Goal: Download file/media

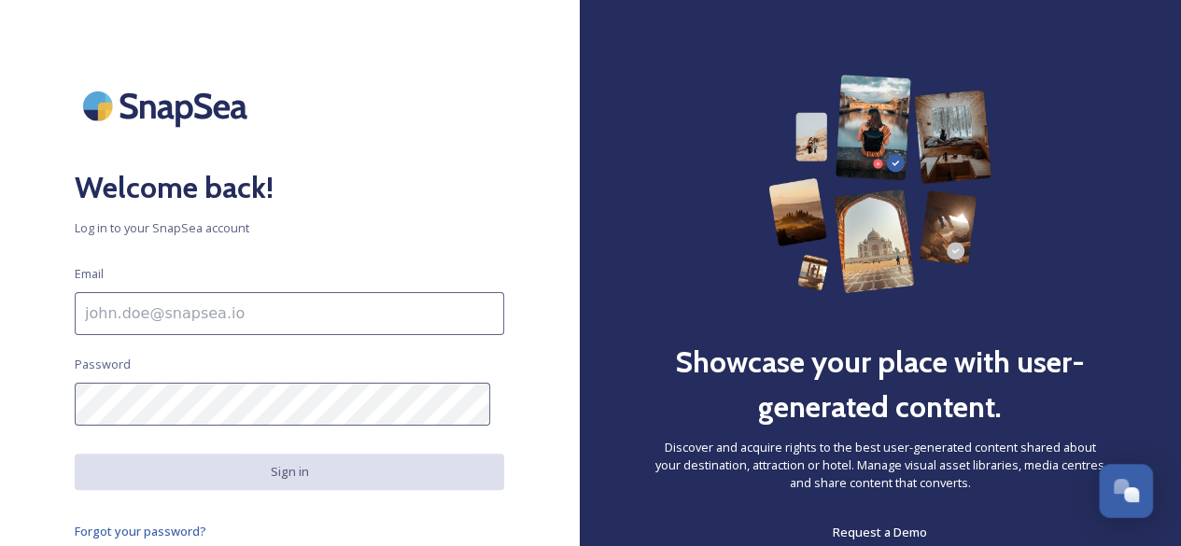
click at [329, 315] on input at bounding box center [289, 313] width 429 height 43
type input "[EMAIL_ADDRESS][DOMAIN_NAME]"
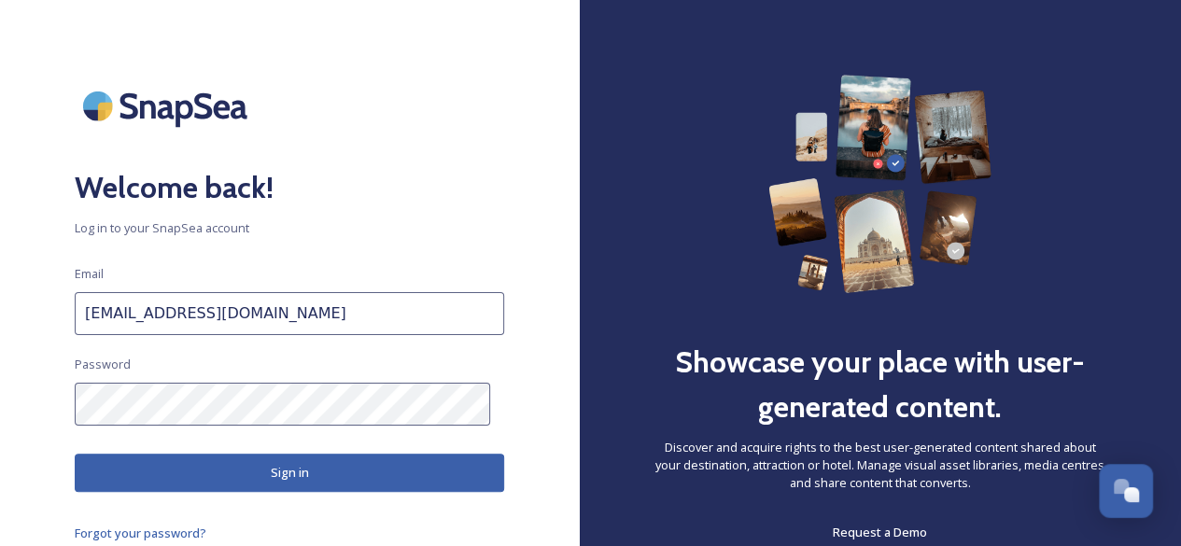
click at [295, 468] on button "Sign in" at bounding box center [289, 473] width 429 height 38
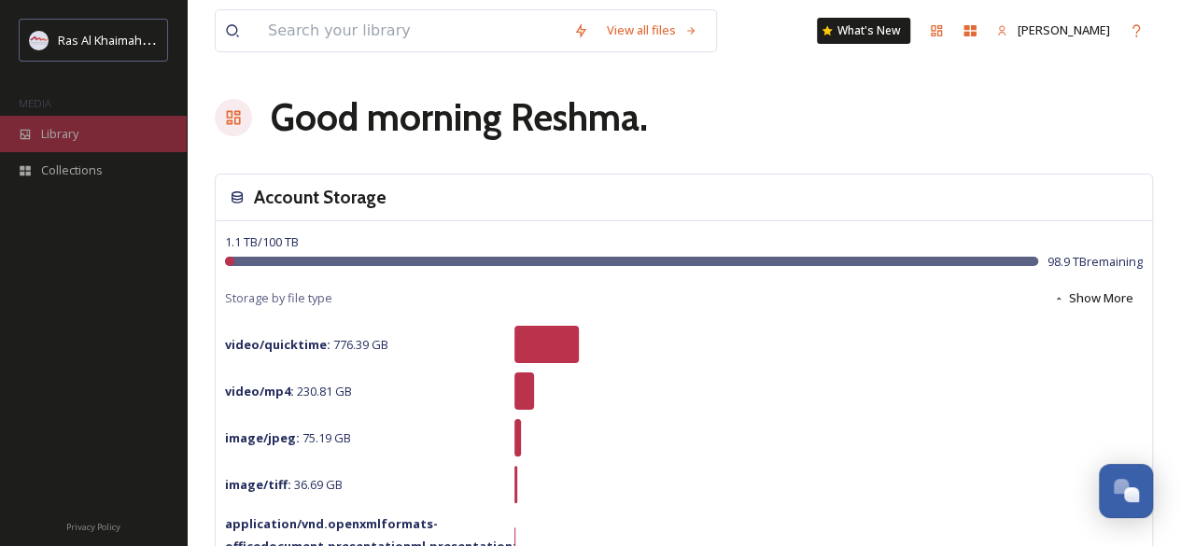
click at [65, 135] on span "Library" at bounding box center [59, 134] width 37 height 18
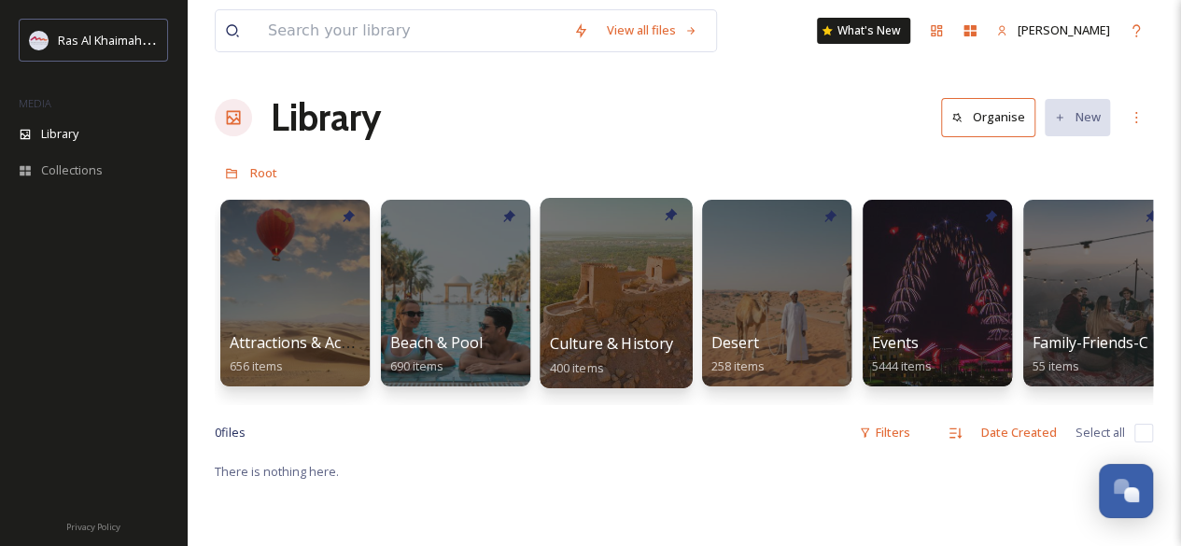
click at [597, 277] on div at bounding box center [615, 293] width 152 height 190
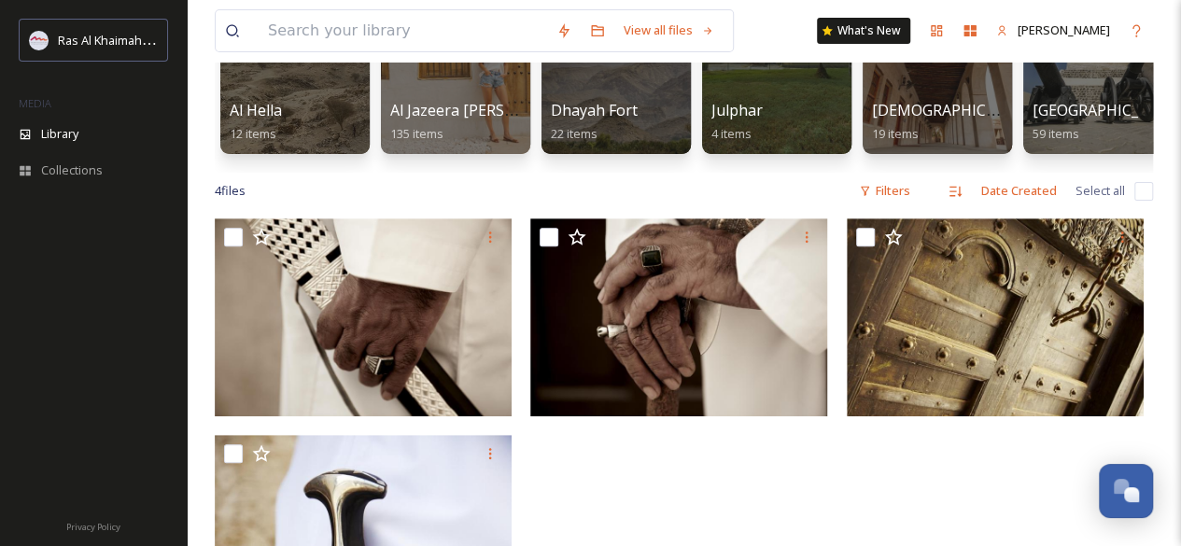
scroll to position [96, 0]
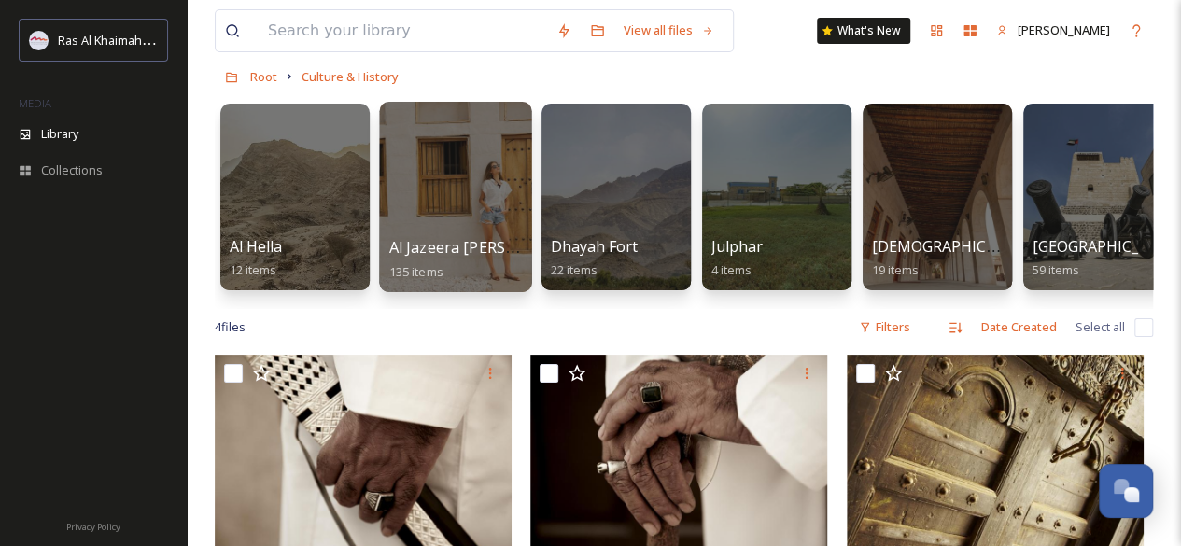
click at [455, 221] on div at bounding box center [455, 197] width 152 height 190
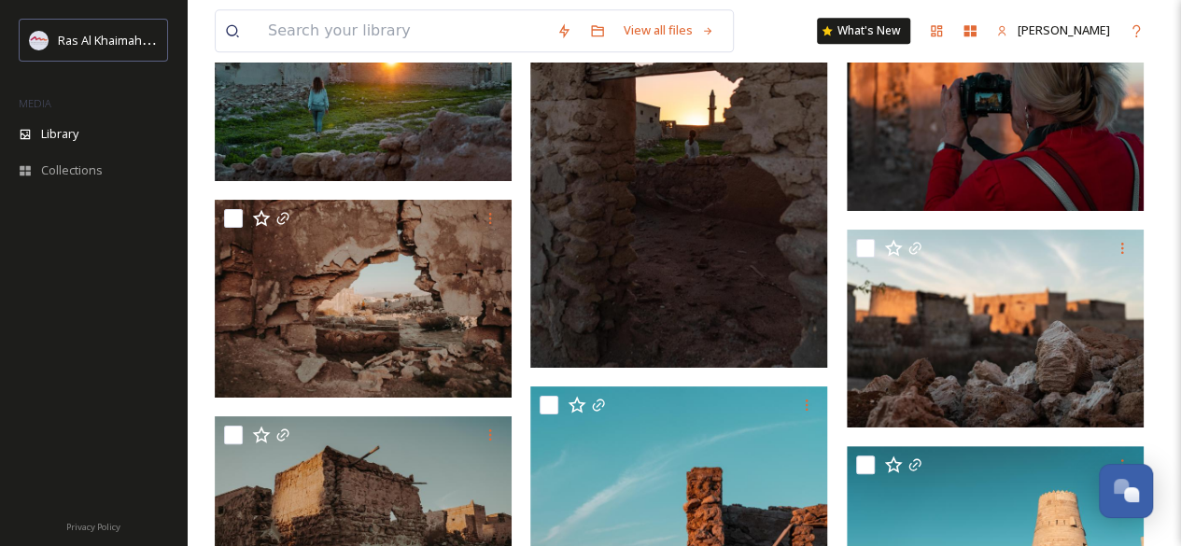
scroll to position [8224, 0]
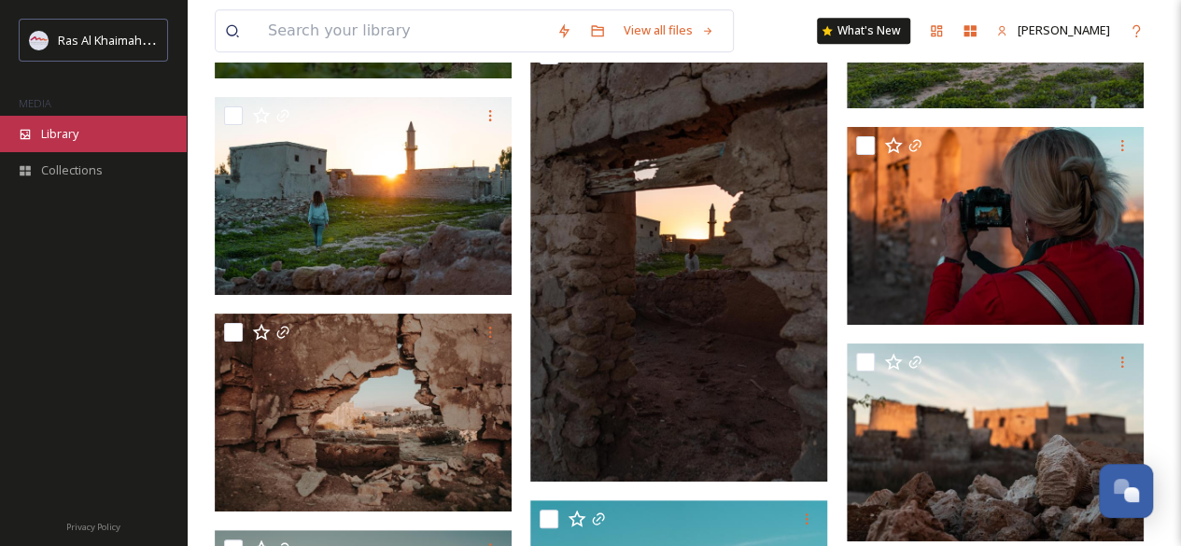
click at [57, 131] on span "Library" at bounding box center [59, 134] width 37 height 18
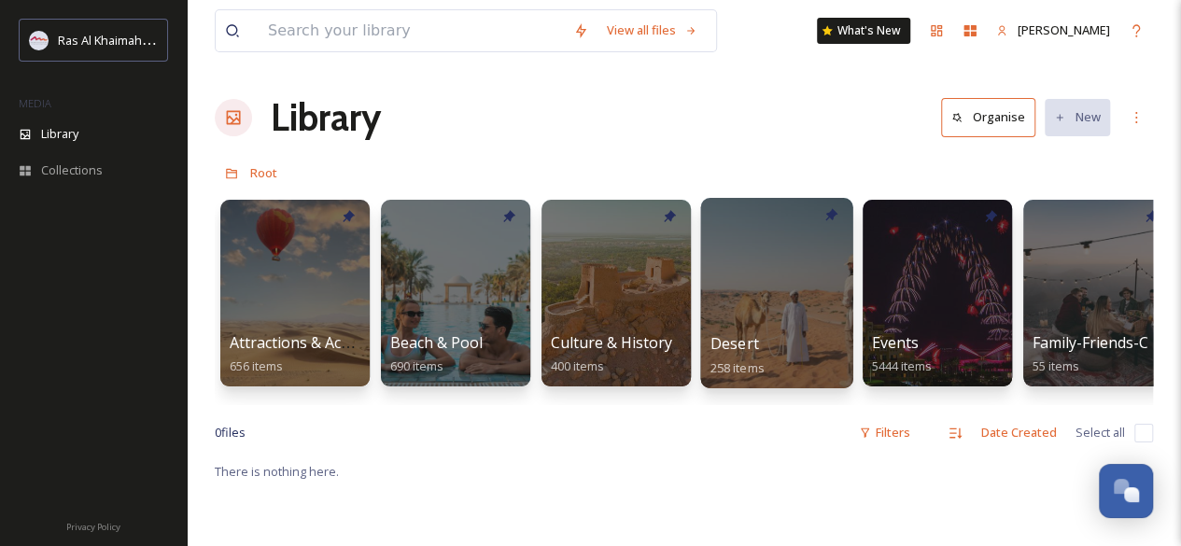
click at [754, 288] on div at bounding box center [776, 293] width 152 height 190
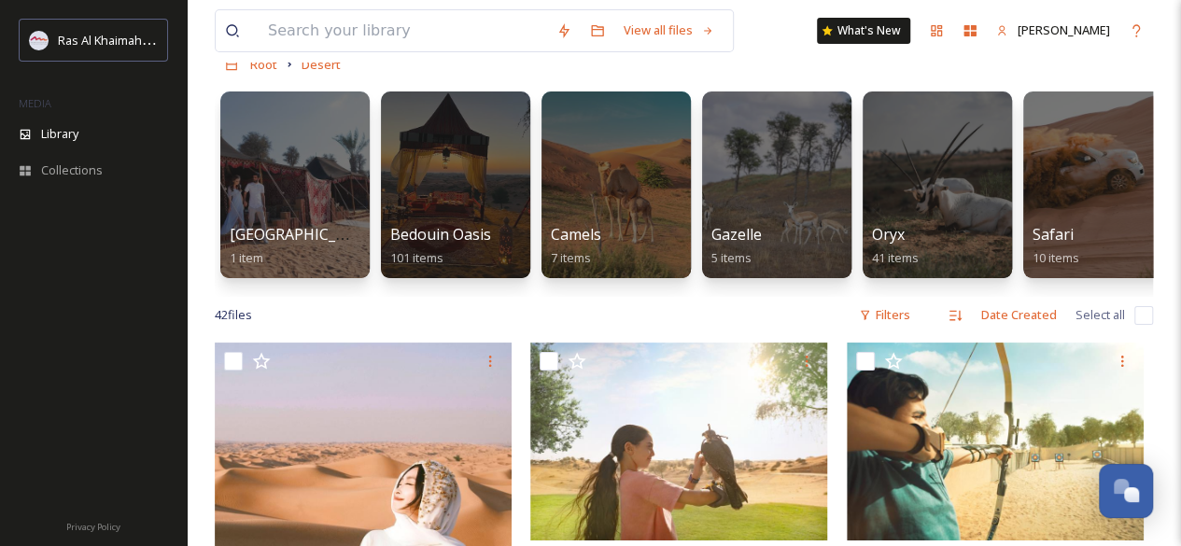
scroll to position [105, 0]
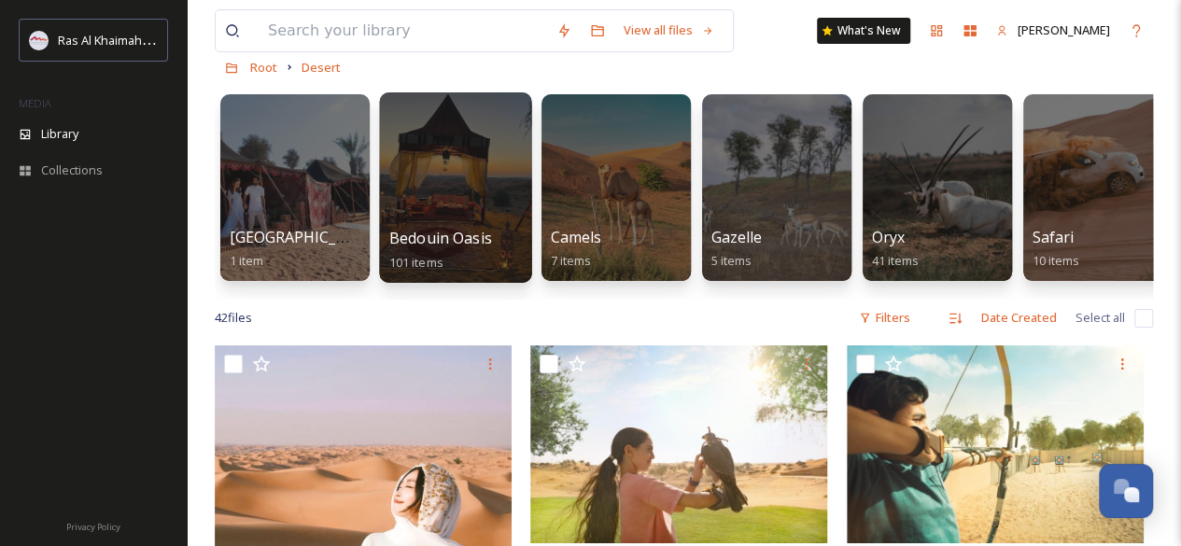
click at [461, 145] on div at bounding box center [455, 187] width 152 height 190
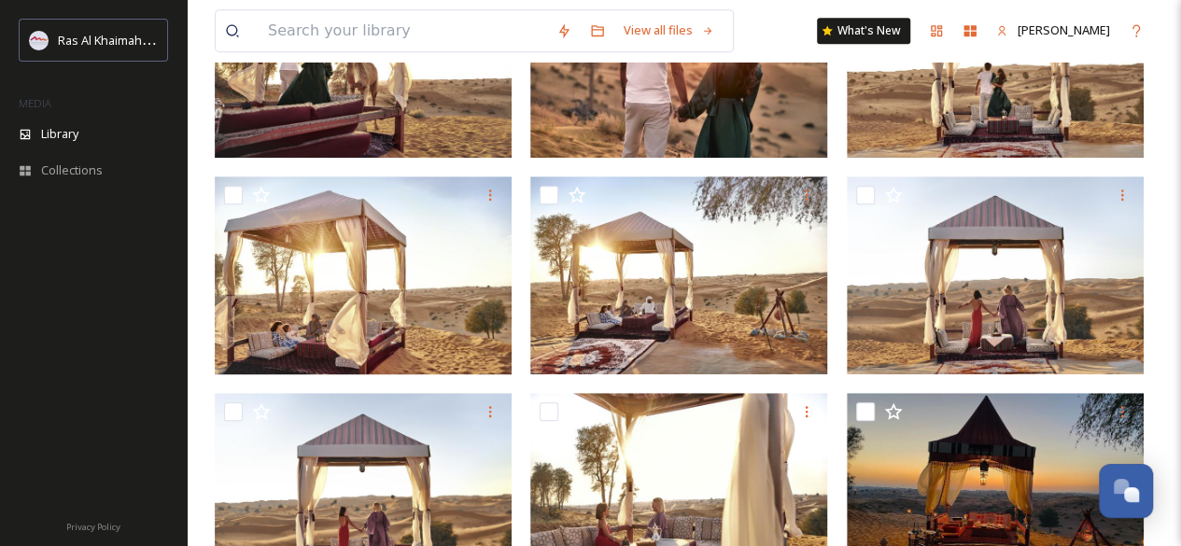
scroll to position [504, 0]
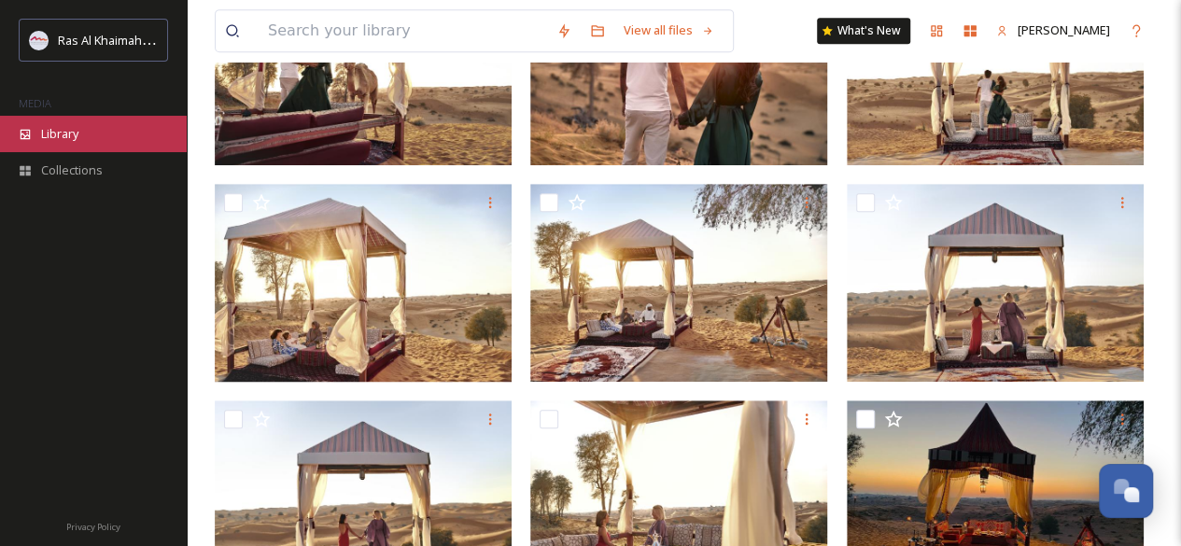
click at [76, 133] on span "Library" at bounding box center [59, 134] width 37 height 18
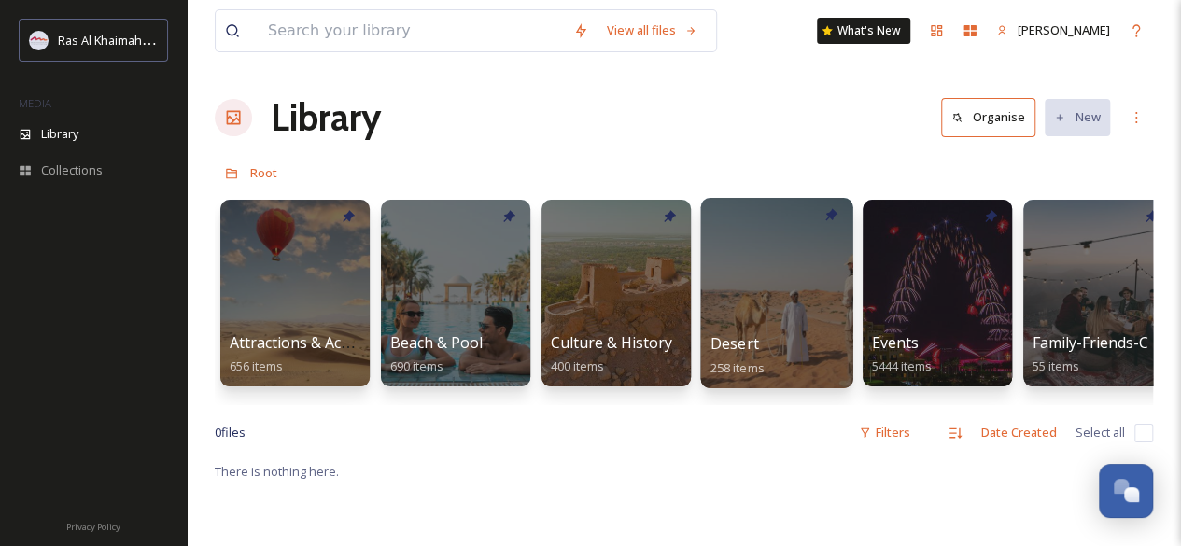
click at [714, 291] on div at bounding box center [776, 293] width 152 height 190
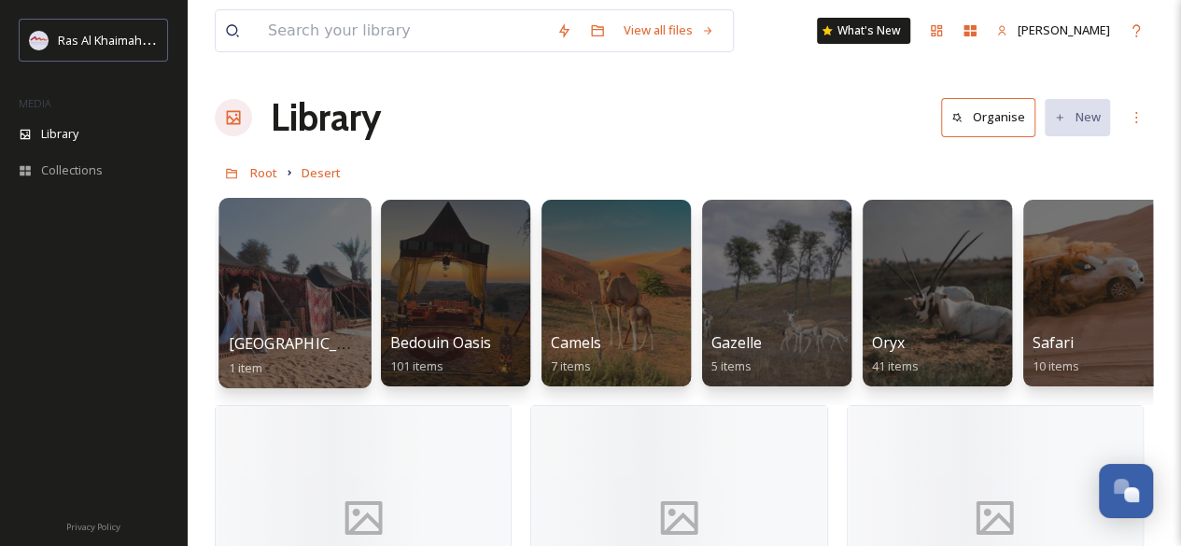
click at [289, 324] on div at bounding box center [294, 293] width 152 height 190
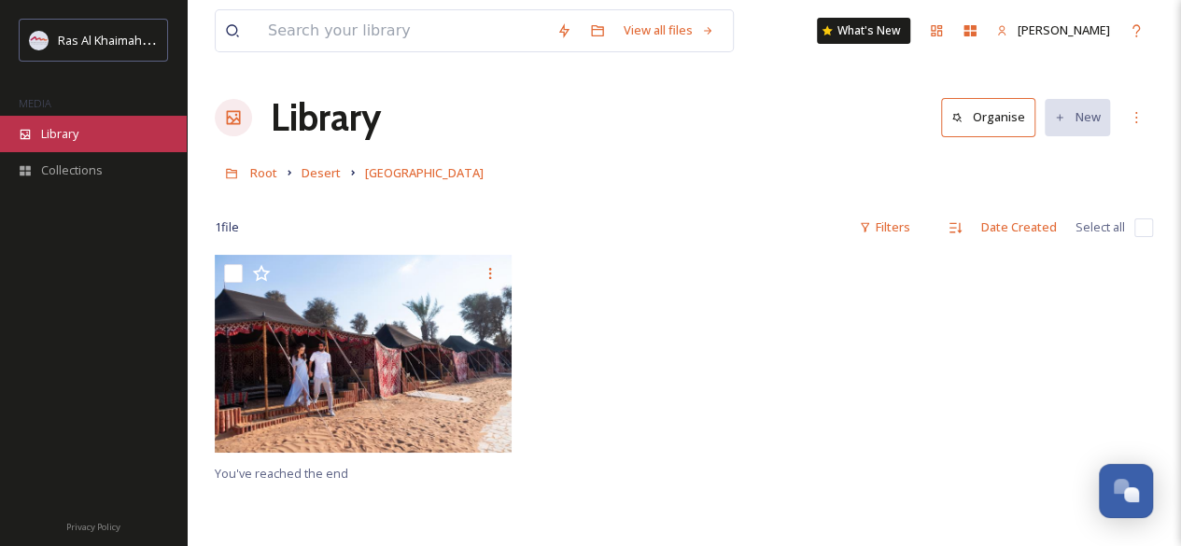
click at [71, 135] on span "Library" at bounding box center [59, 134] width 37 height 18
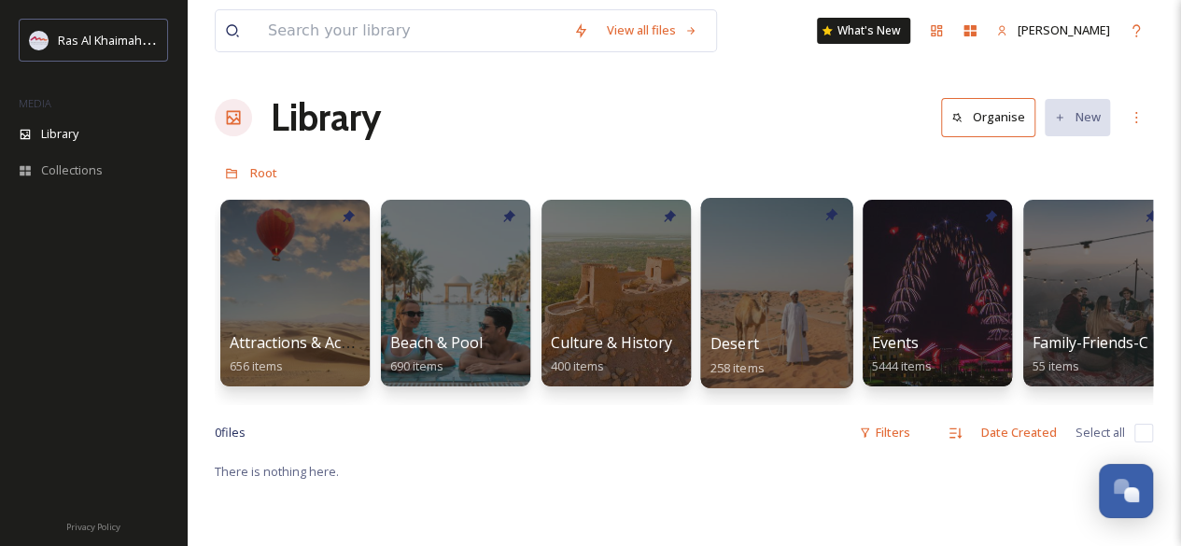
click at [792, 258] on div at bounding box center [776, 293] width 152 height 190
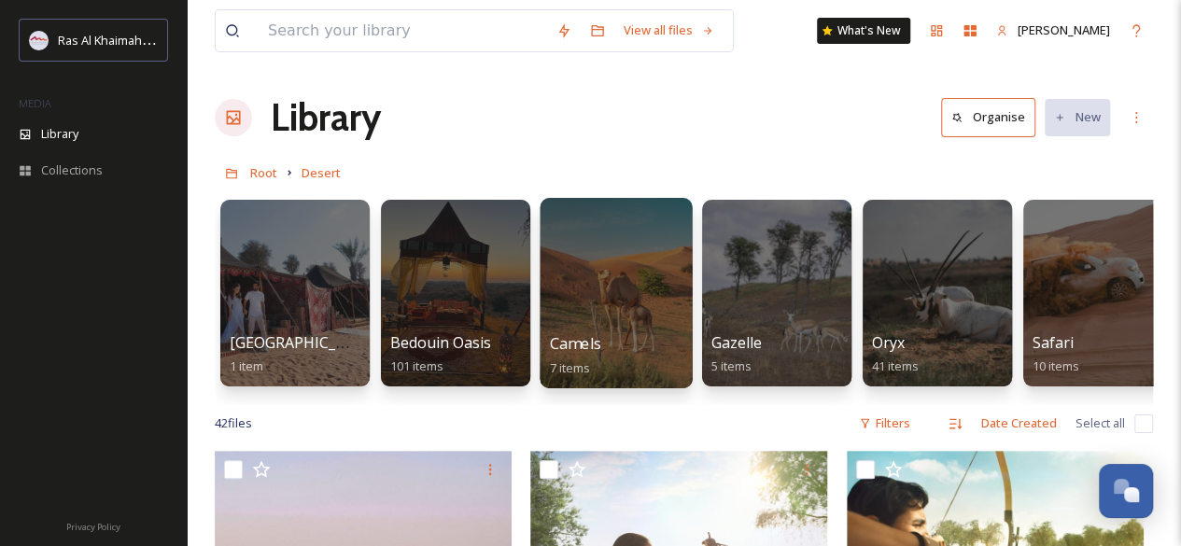
click at [628, 296] on div at bounding box center [615, 293] width 152 height 190
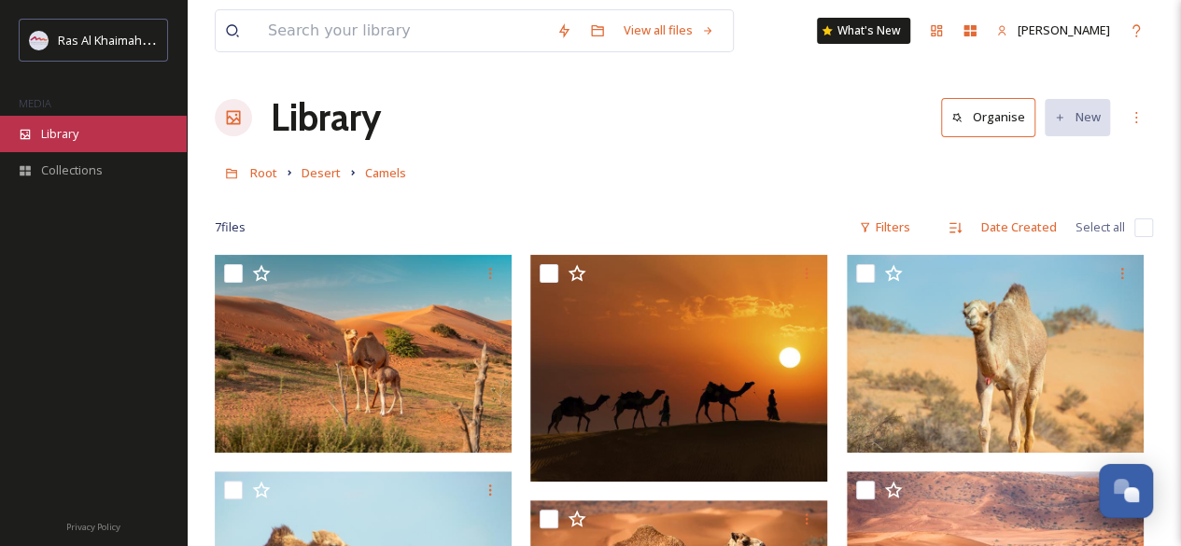
click at [73, 133] on span "Library" at bounding box center [59, 134] width 37 height 18
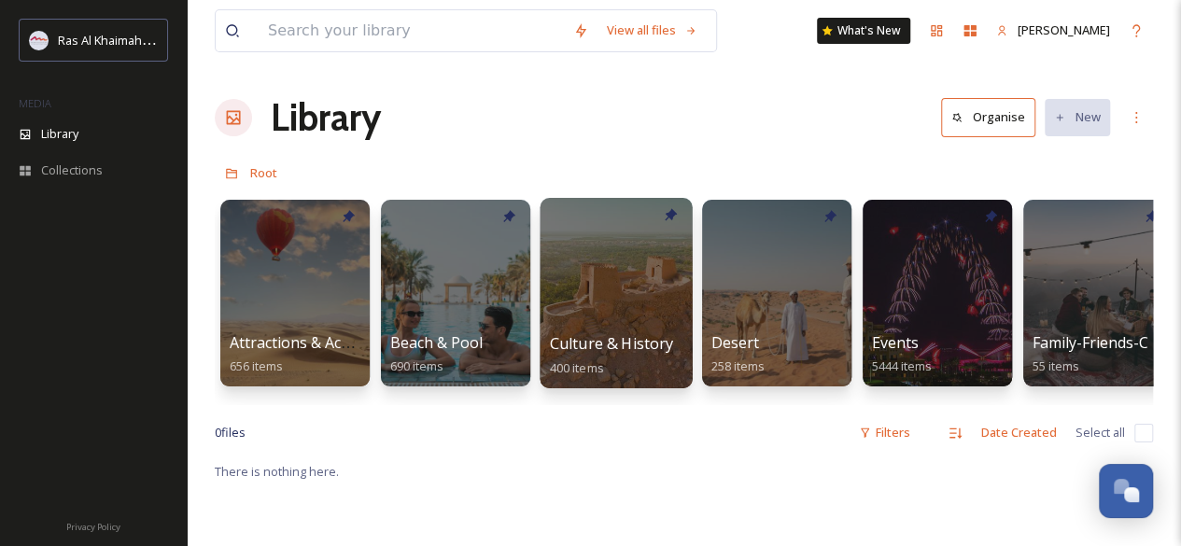
click at [631, 263] on div at bounding box center [615, 293] width 152 height 190
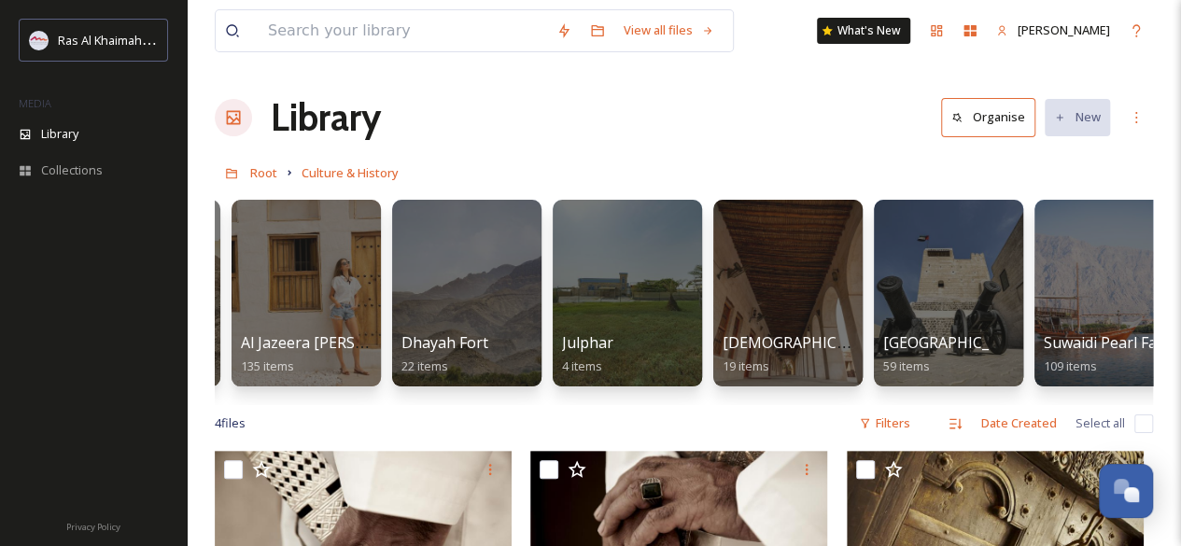
scroll to position [0, 139]
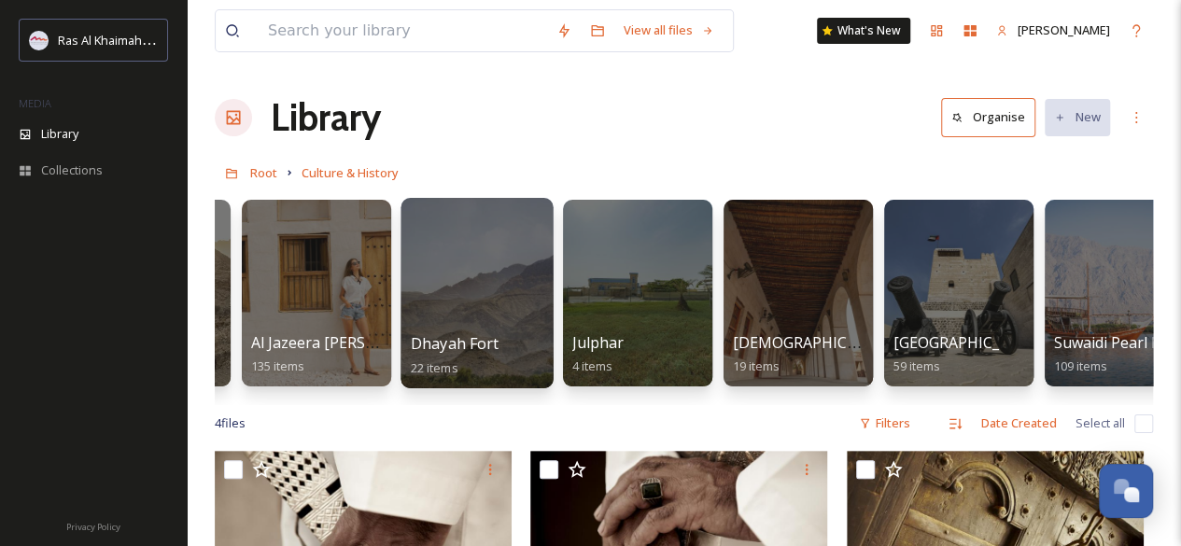
click at [482, 333] on span "Dhayah Fort" at bounding box center [455, 343] width 89 height 21
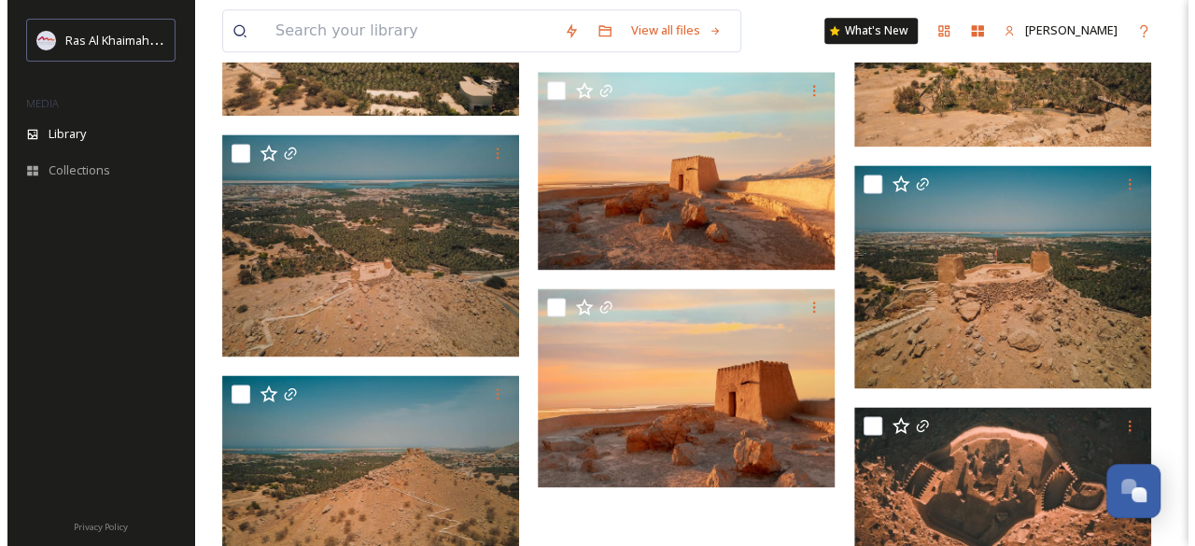
scroll to position [1200, 0]
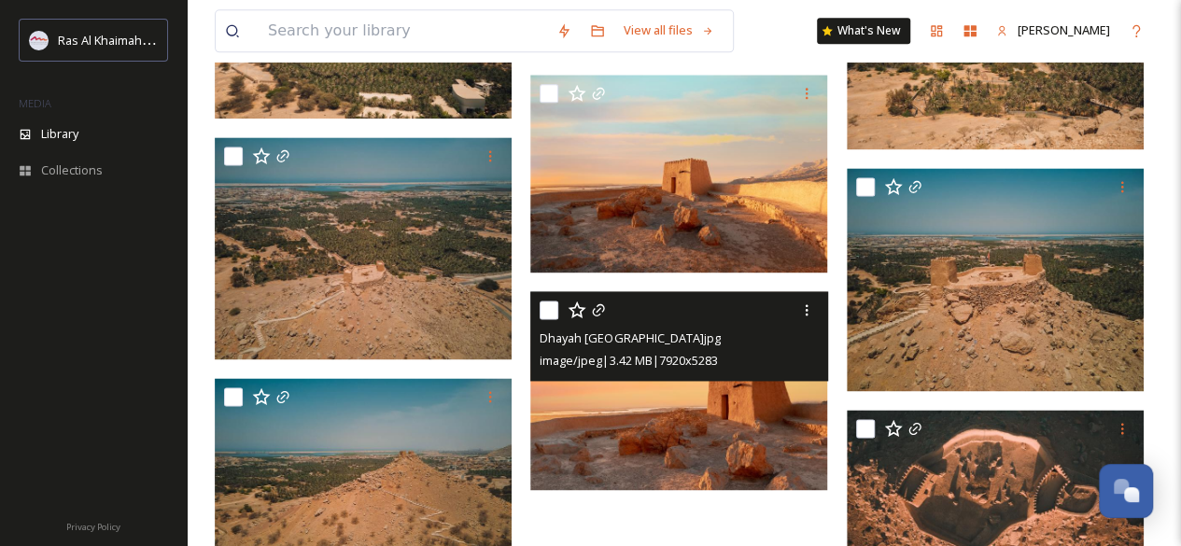
click at [688, 395] on img at bounding box center [678, 390] width 297 height 198
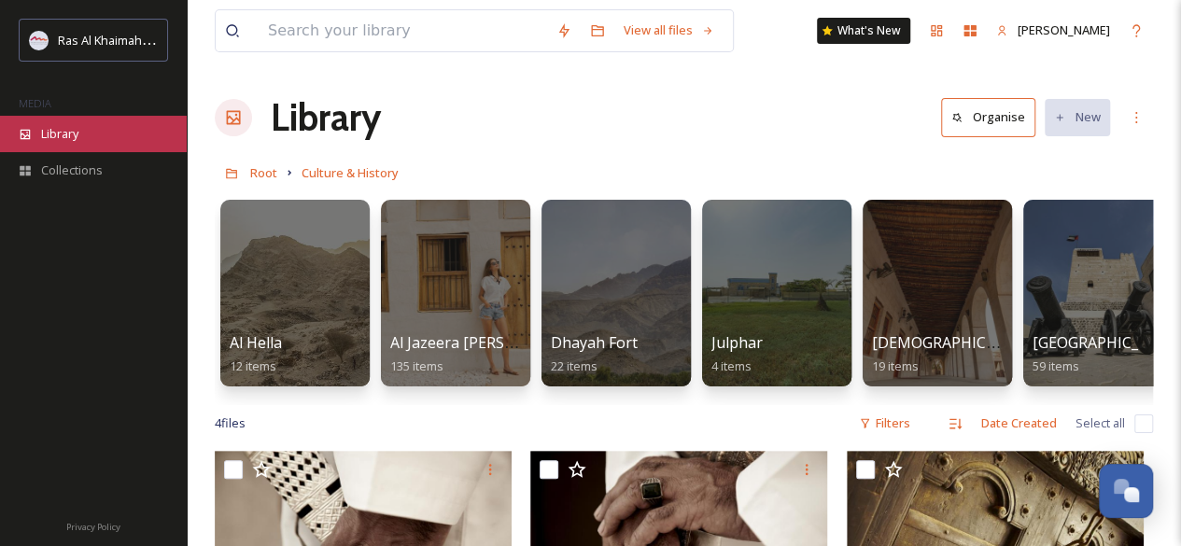
click at [56, 133] on span "Library" at bounding box center [59, 134] width 37 height 18
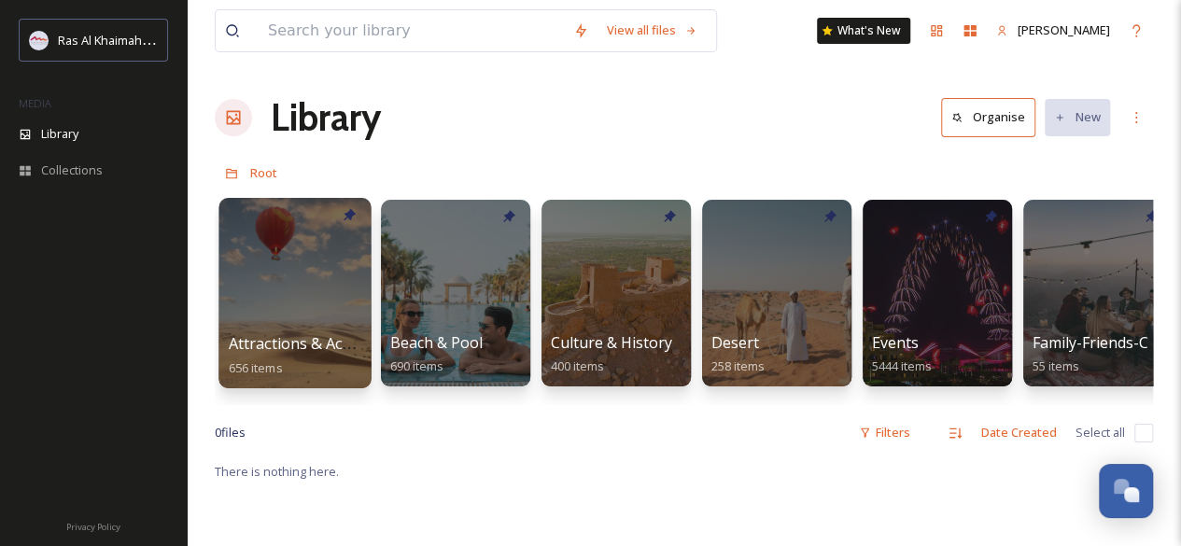
click at [311, 285] on div at bounding box center [294, 293] width 152 height 190
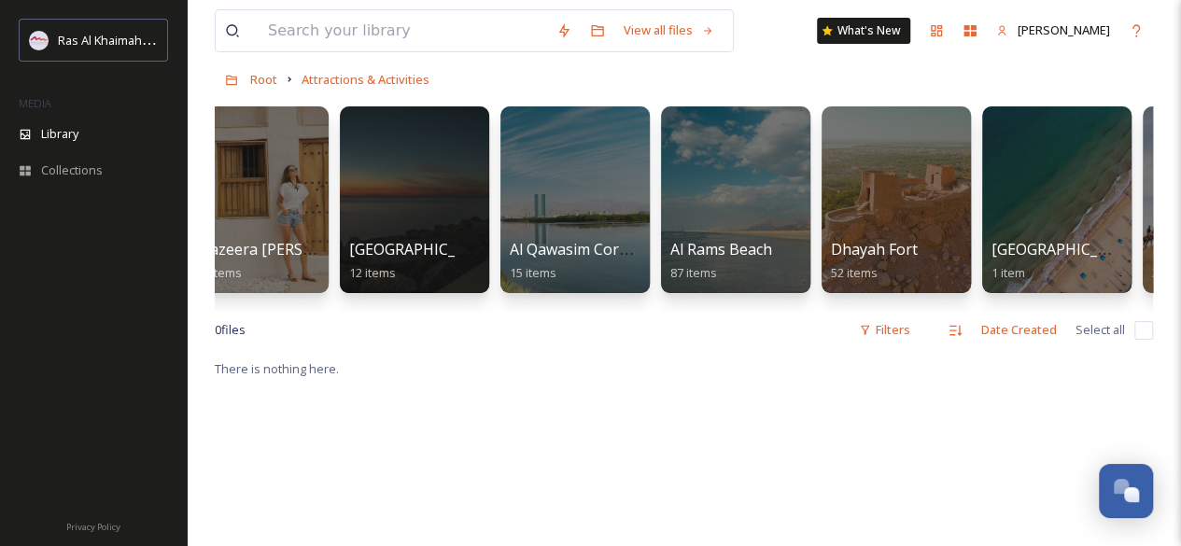
scroll to position [91, 0]
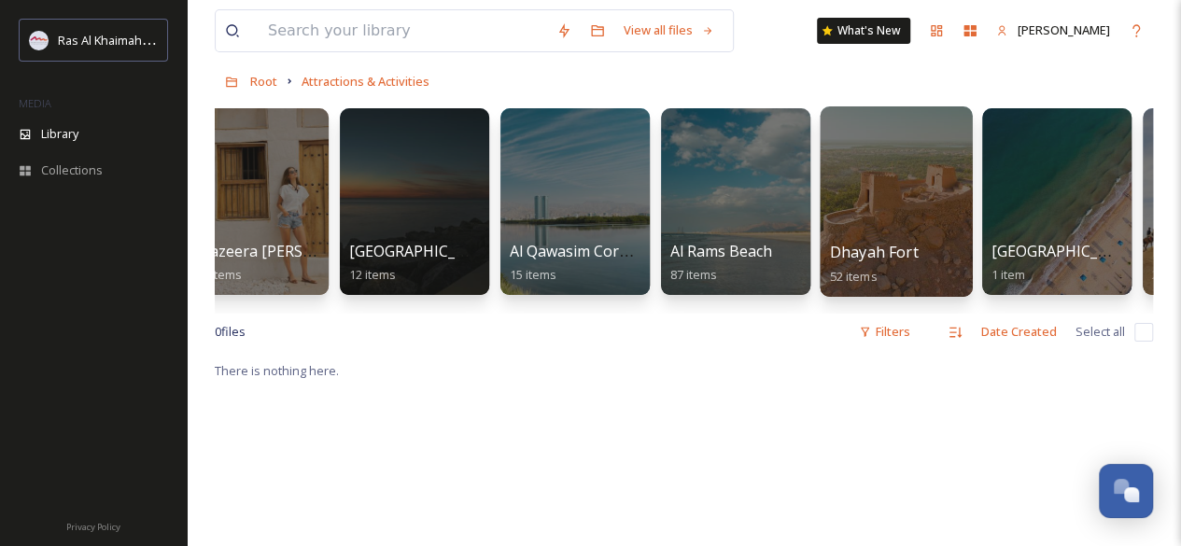
click at [890, 218] on div at bounding box center [895, 201] width 152 height 190
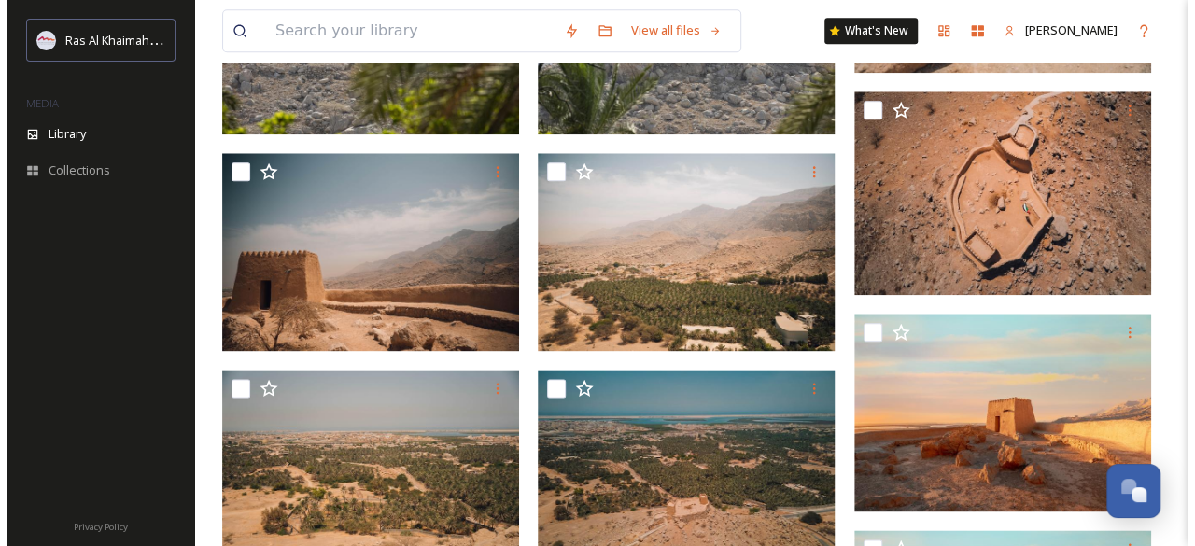
scroll to position [975, 0]
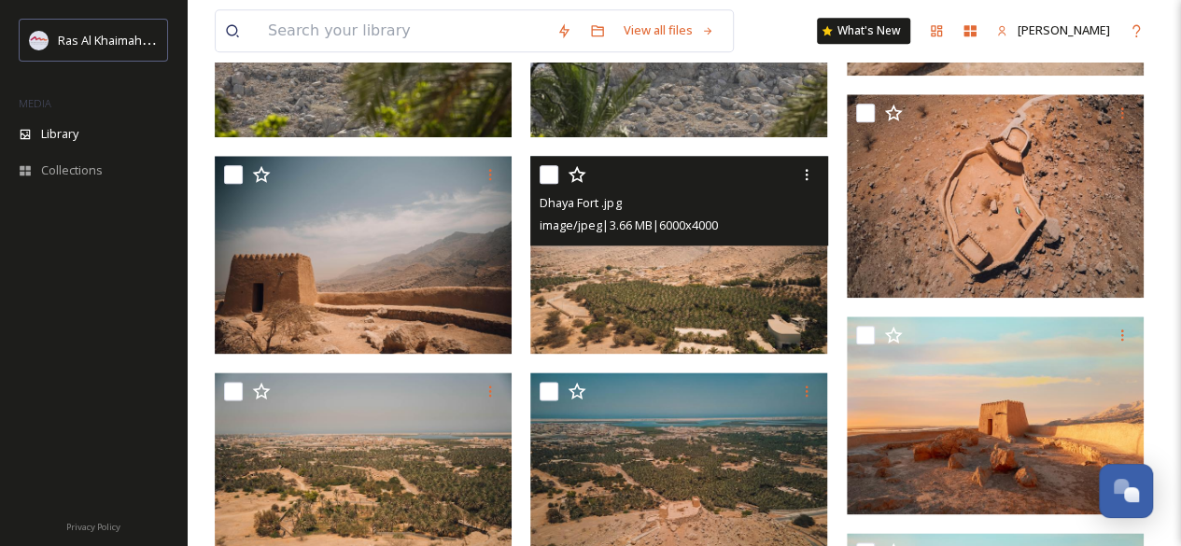
click at [694, 287] on img at bounding box center [678, 255] width 297 height 198
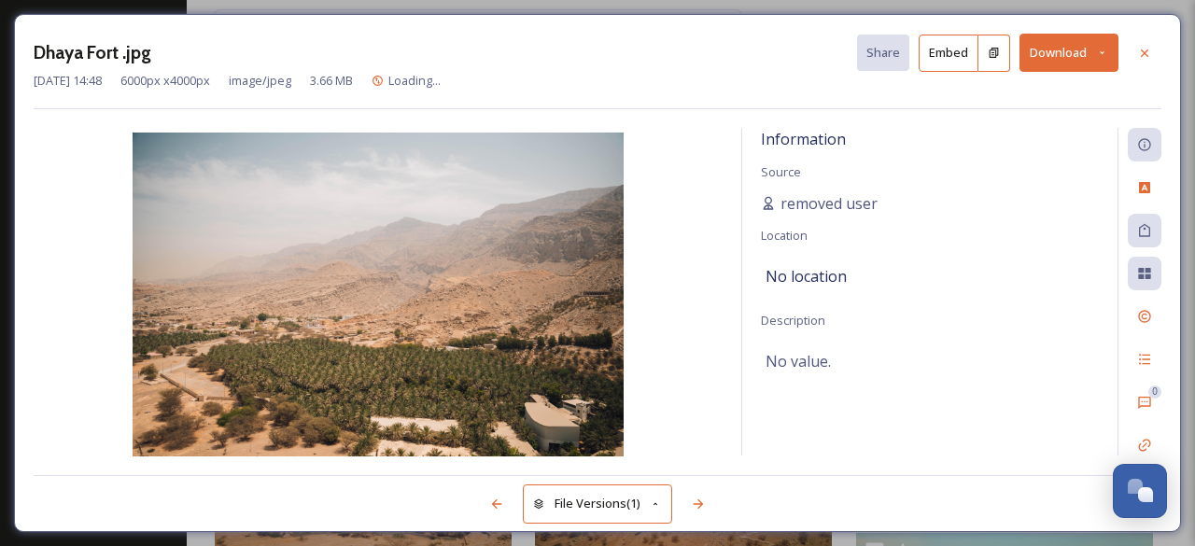
click at [459, 287] on img at bounding box center [378, 297] width 689 height 328
drag, startPoint x: 459, startPoint y: 287, endPoint x: 438, endPoint y: 307, distance: 29.7
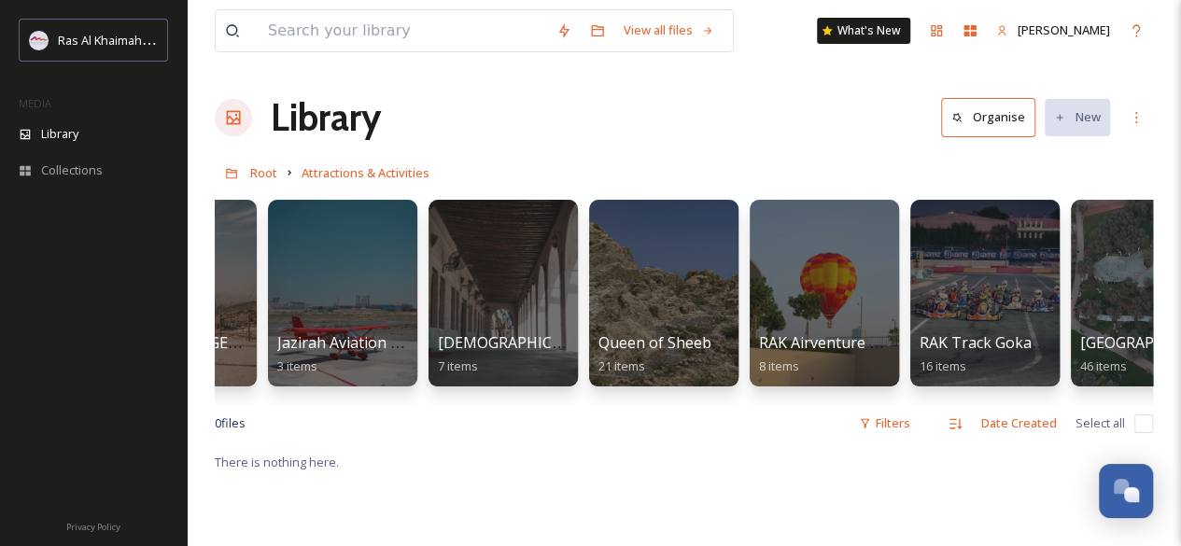
scroll to position [0, 1904]
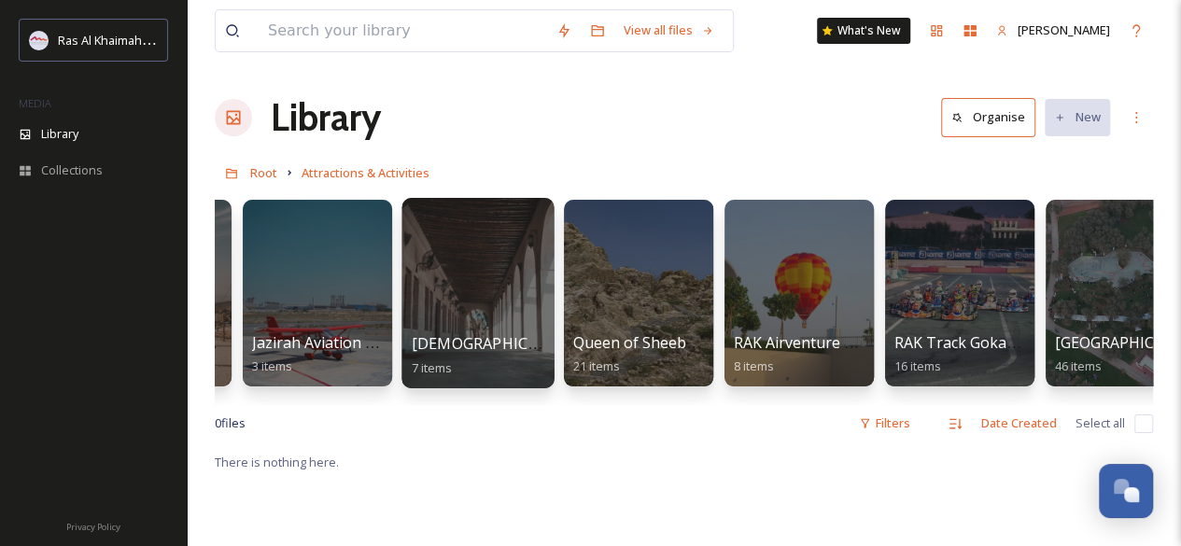
click at [511, 339] on span "[DEMOGRAPHIC_DATA][PERSON_NAME][DEMOGRAPHIC_DATA]" at bounding box center [641, 343] width 459 height 21
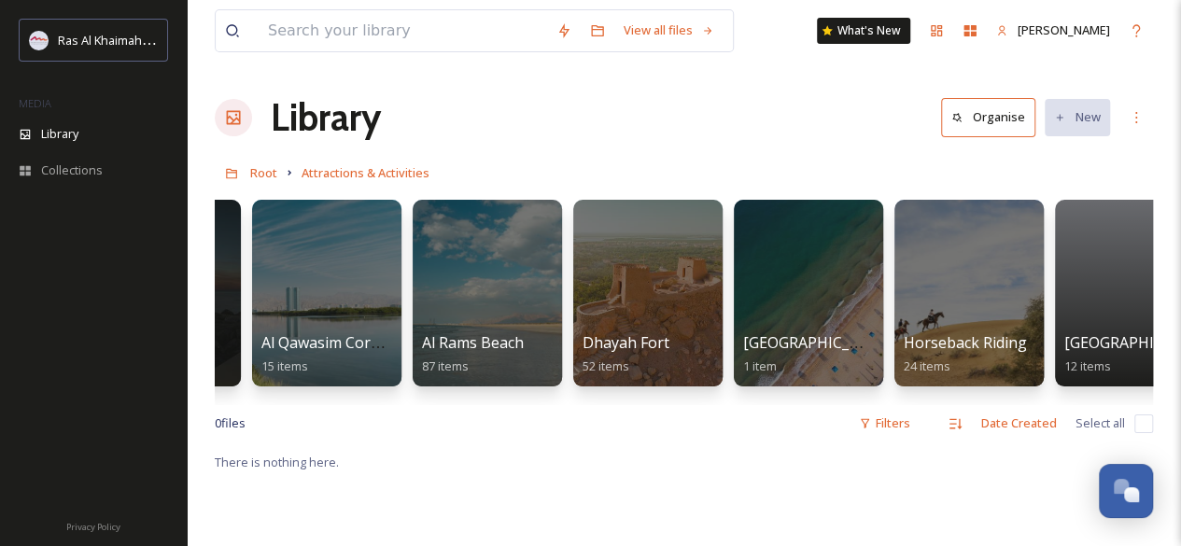
scroll to position [0, 859]
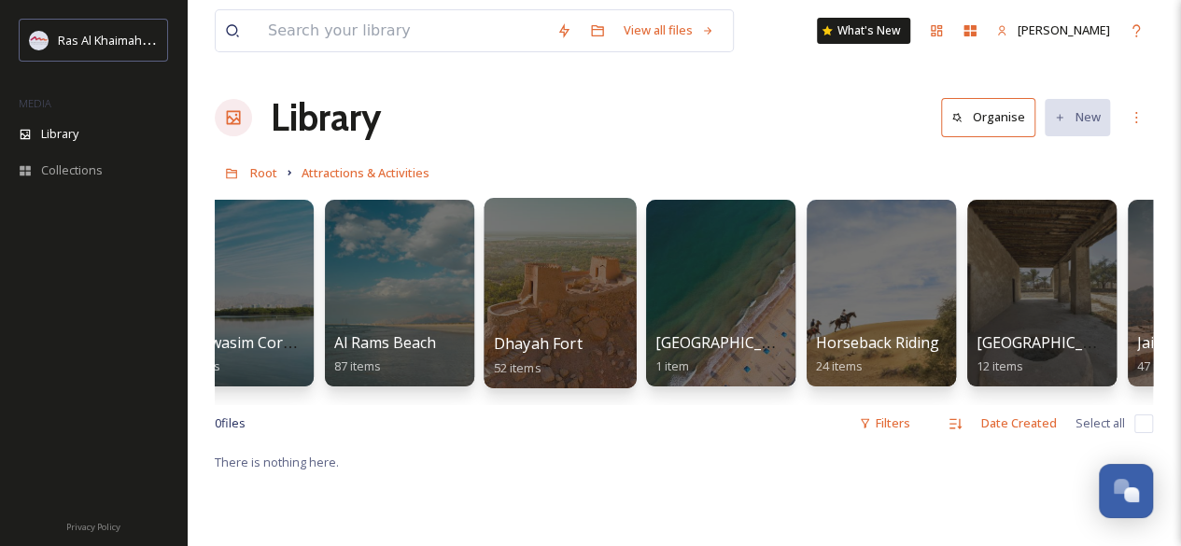
click at [547, 301] on div at bounding box center [559, 293] width 152 height 190
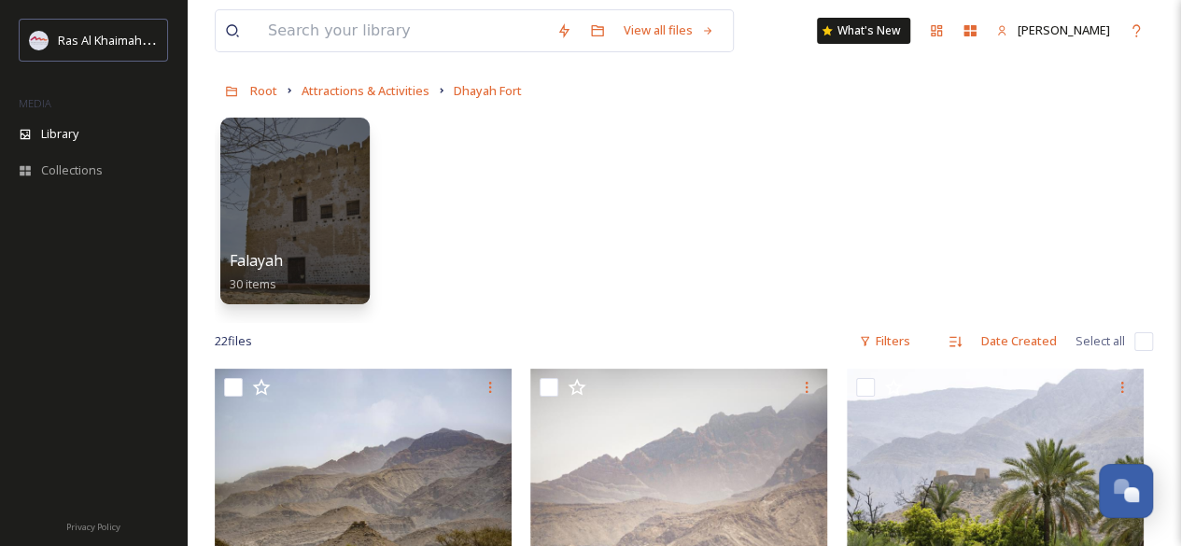
scroll to position [76, 0]
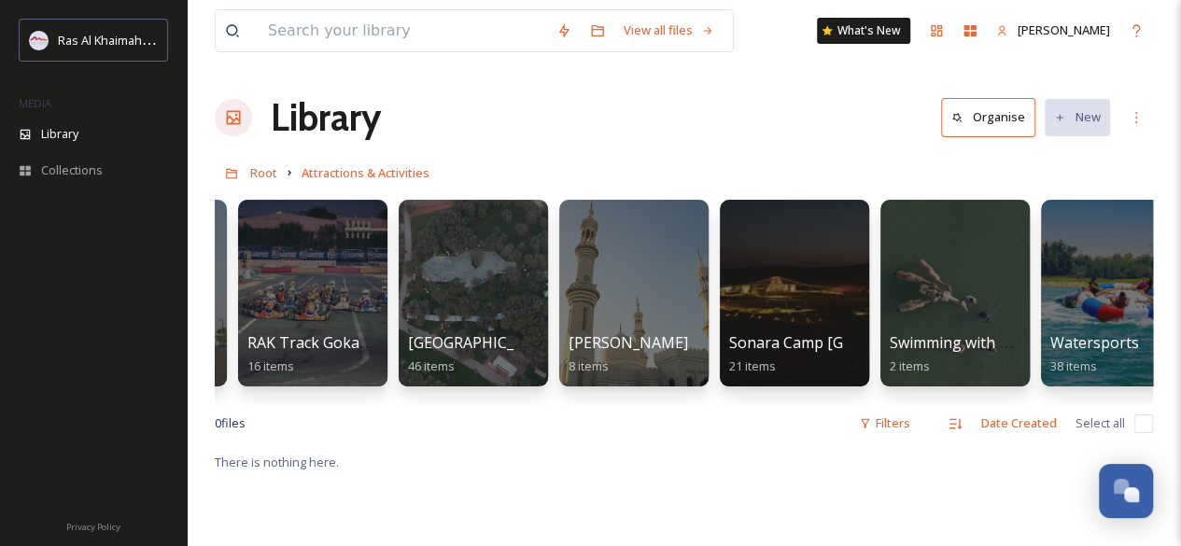
scroll to position [0, 2594]
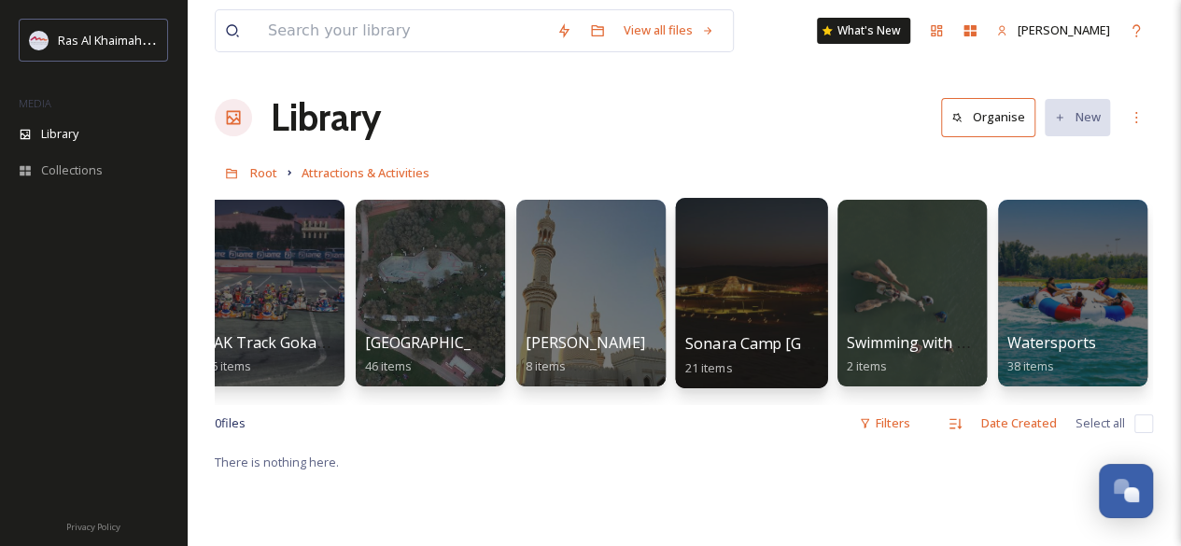
click at [737, 327] on div at bounding box center [751, 293] width 152 height 190
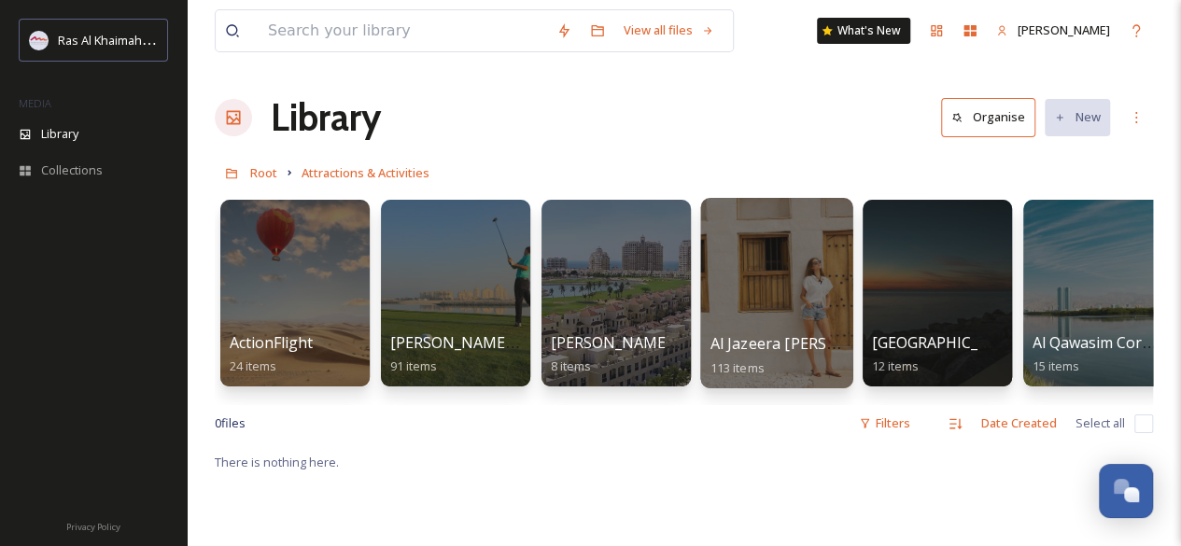
click at [752, 281] on div at bounding box center [776, 293] width 152 height 190
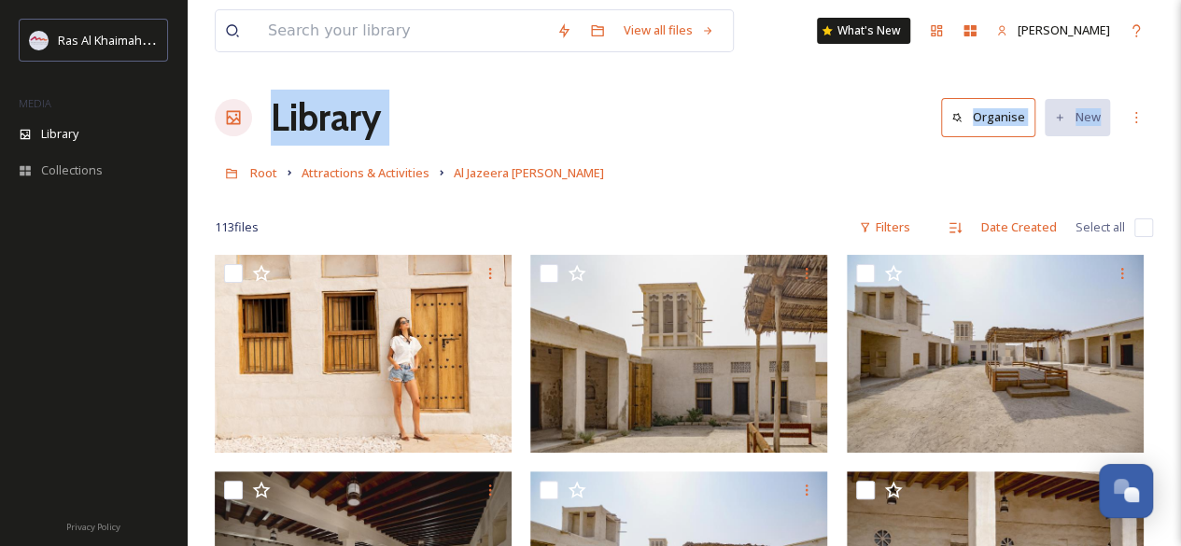
drag, startPoint x: 1178, startPoint y: 56, endPoint x: 1185, endPoint y: 128, distance: 72.3
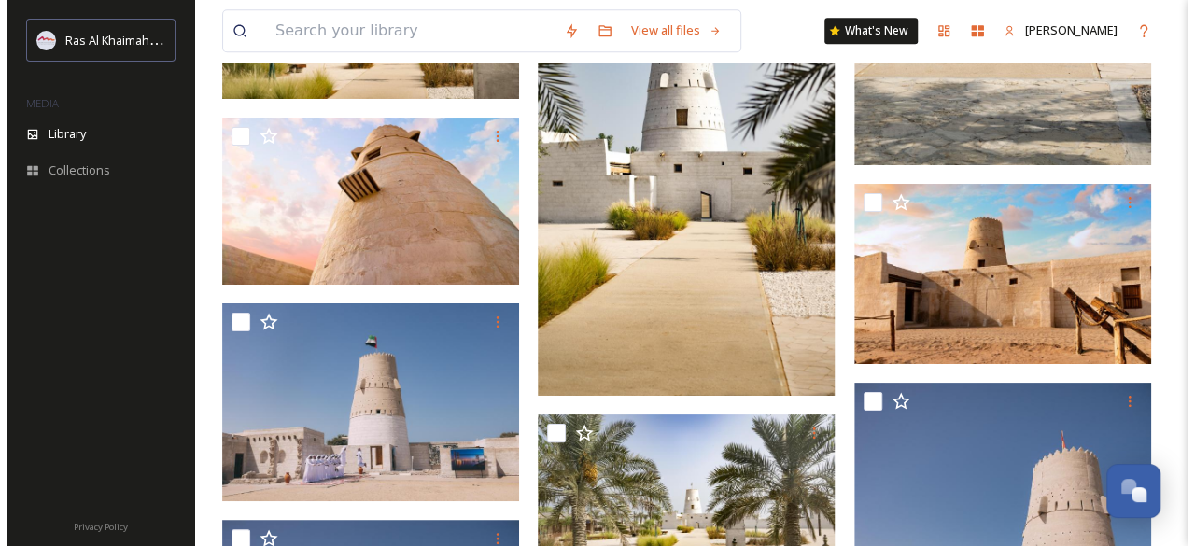
scroll to position [4373, 0]
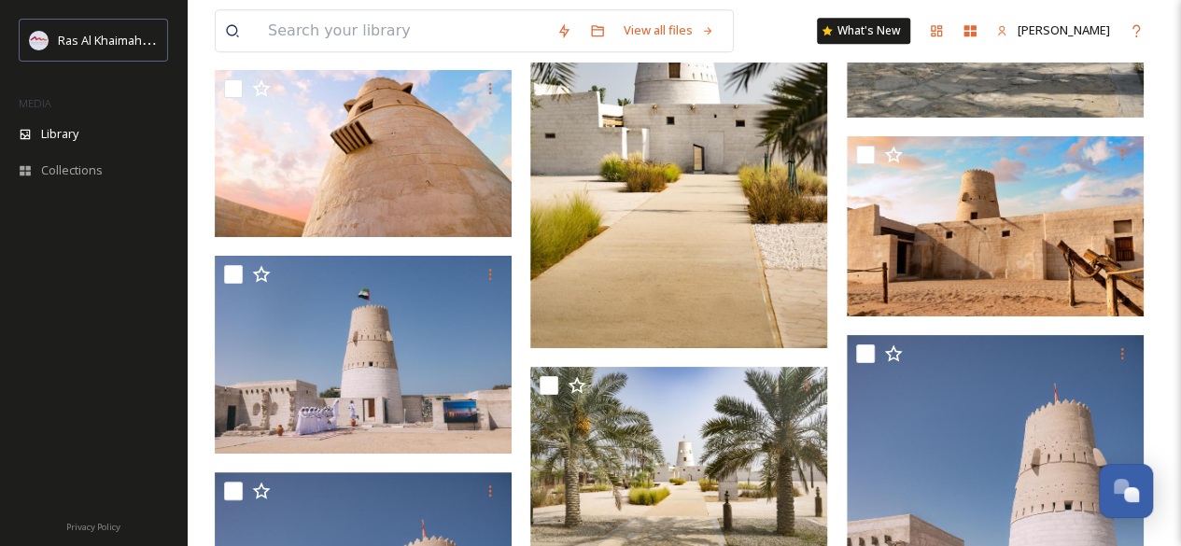
click at [739, 266] on img at bounding box center [678, 125] width 297 height 445
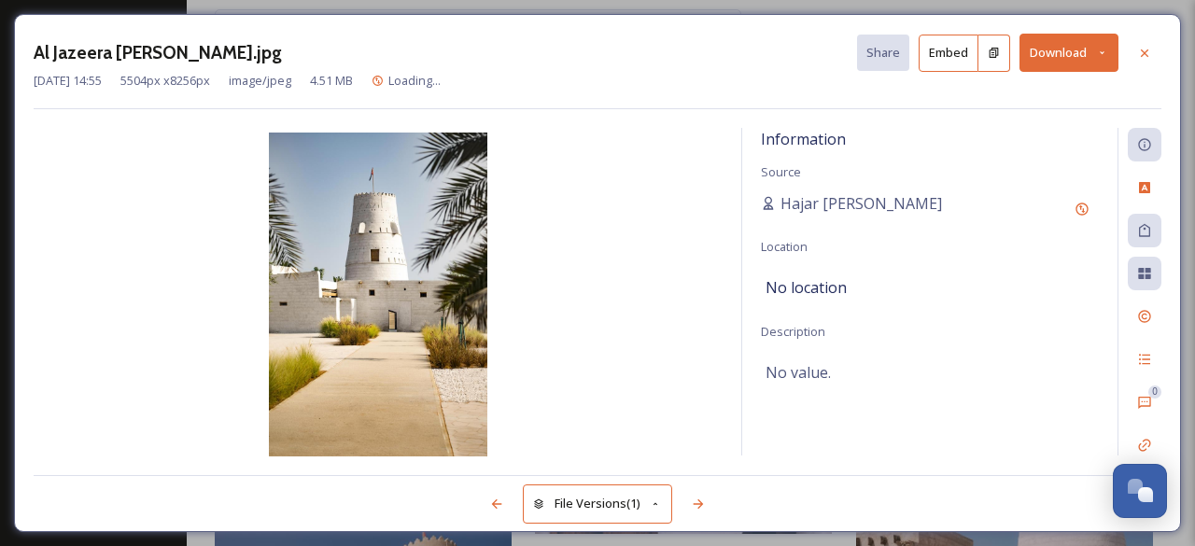
click at [1066, 61] on button "Download" at bounding box center [1068, 53] width 99 height 38
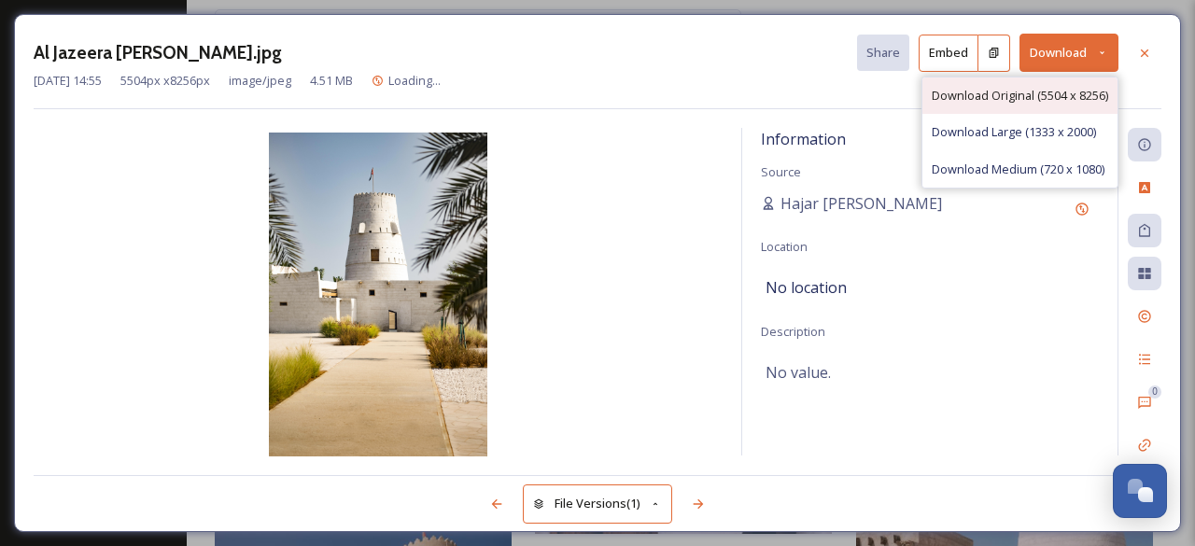
click at [1060, 93] on span "Download Original (5504 x 8256)" at bounding box center [1019, 96] width 176 height 18
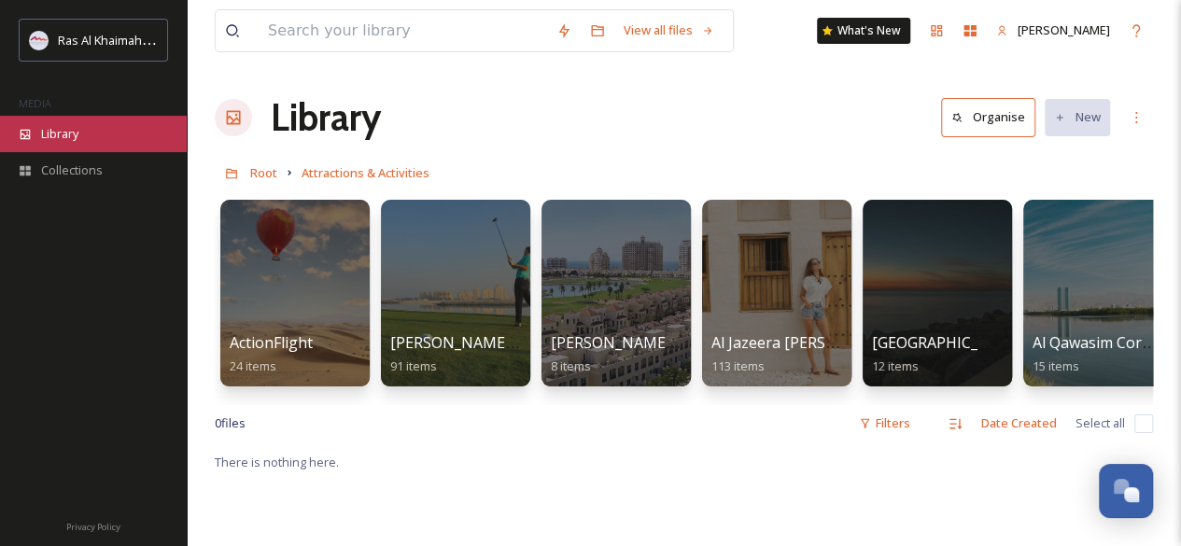
click at [47, 130] on span "Library" at bounding box center [59, 134] width 37 height 18
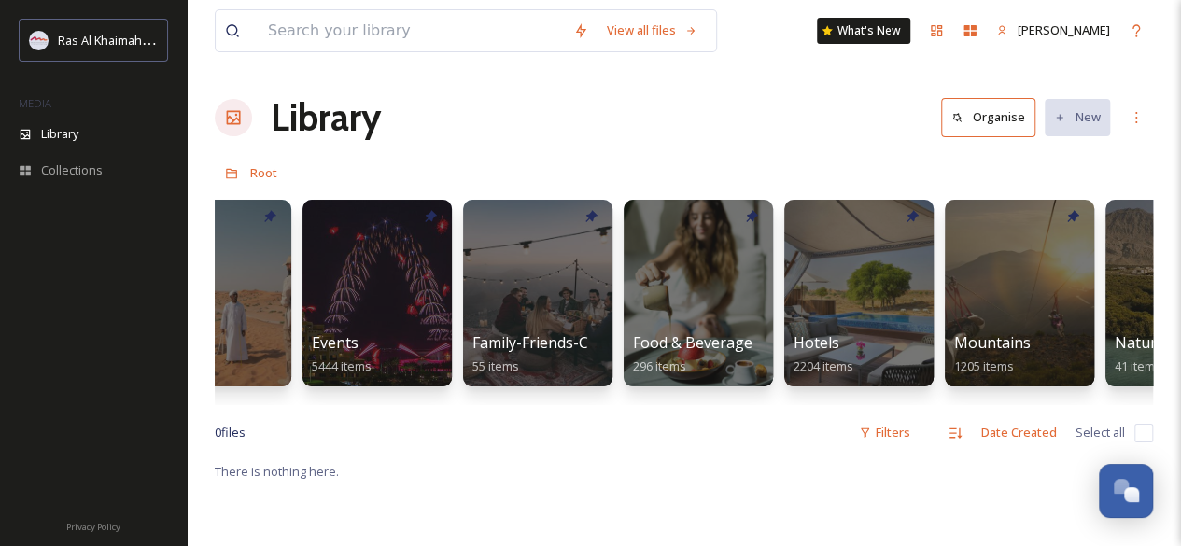
scroll to position [0, 672]
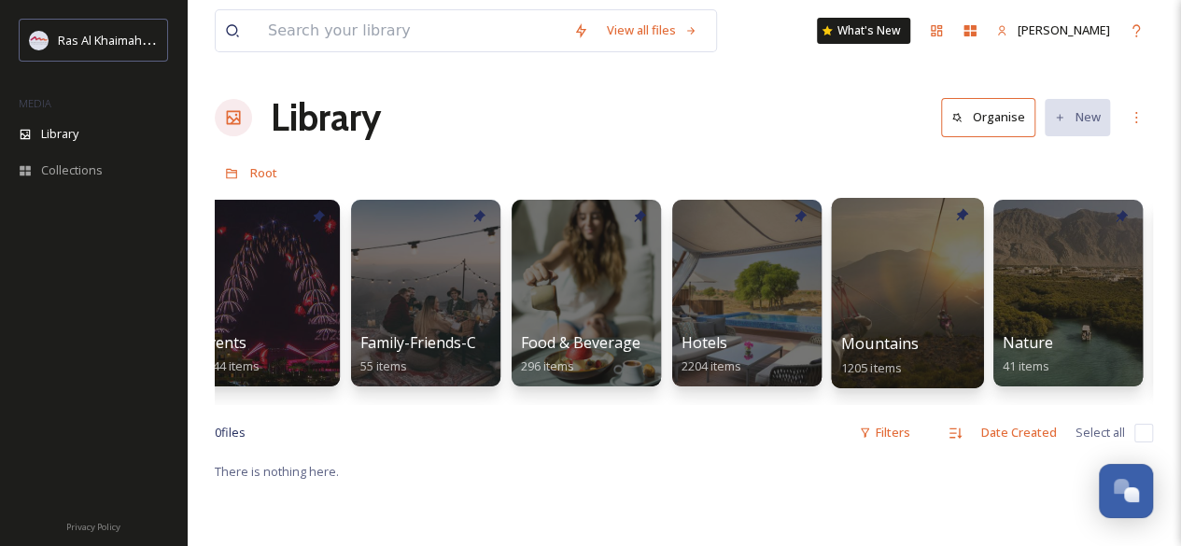
click at [935, 332] on div "Mountains 1205 items" at bounding box center [907, 355] width 133 height 47
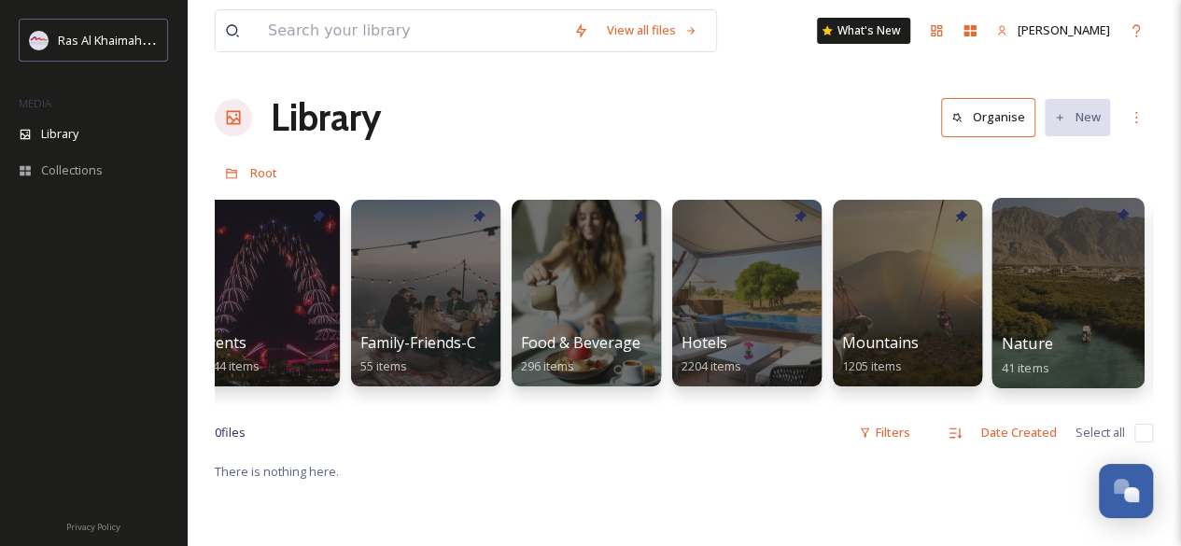
click at [1032, 319] on div at bounding box center [1067, 293] width 152 height 190
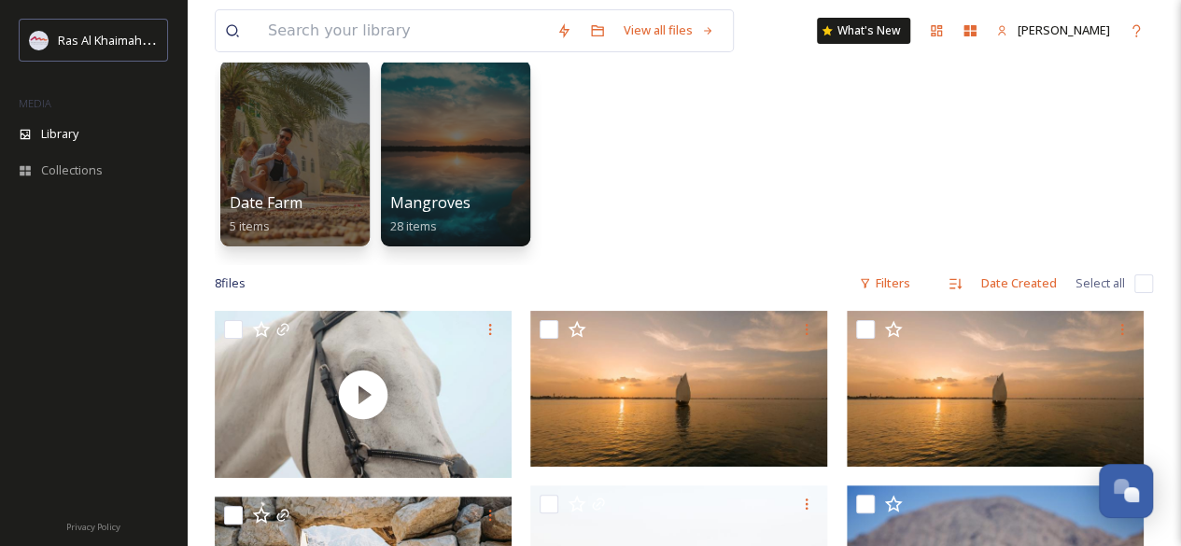
scroll to position [134, 0]
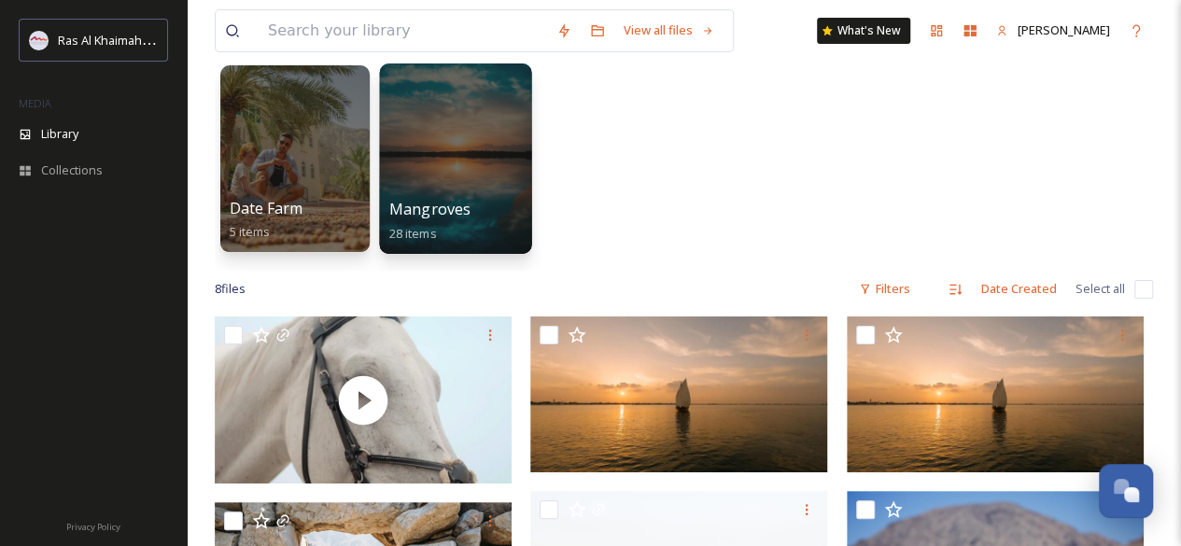
click at [429, 201] on span "Mangroves" at bounding box center [430, 209] width 82 height 21
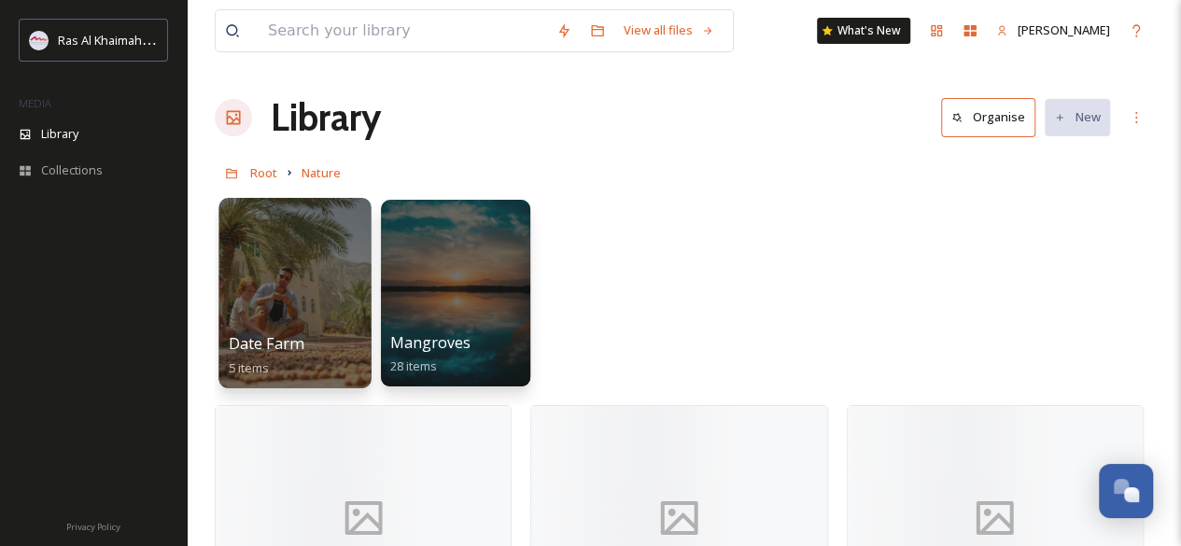
click at [333, 360] on div "Date Farm 5 items" at bounding box center [295, 355] width 133 height 47
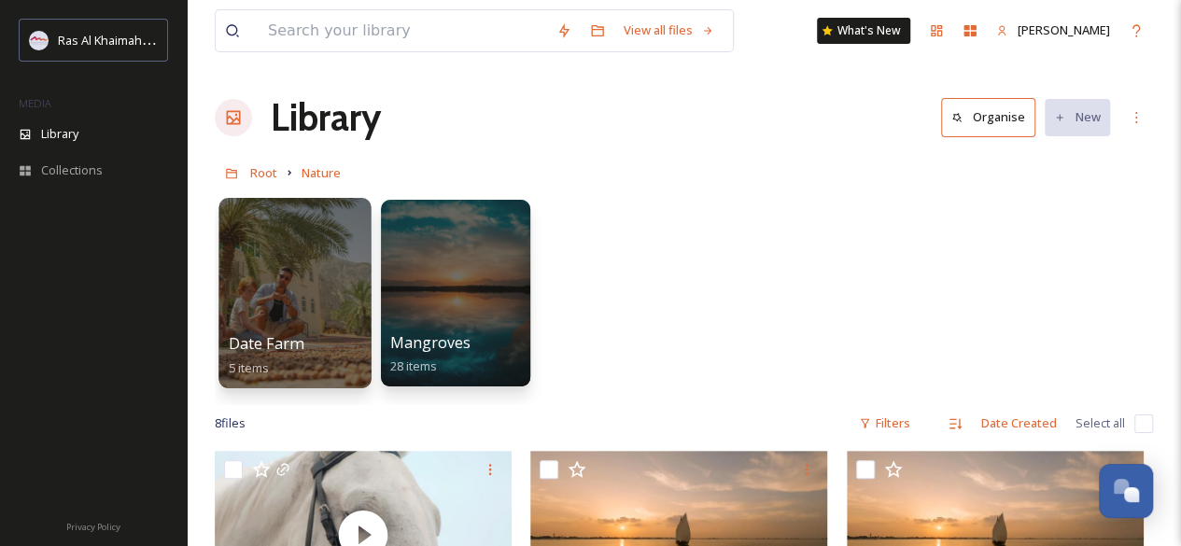
click at [306, 288] on div at bounding box center [294, 293] width 152 height 190
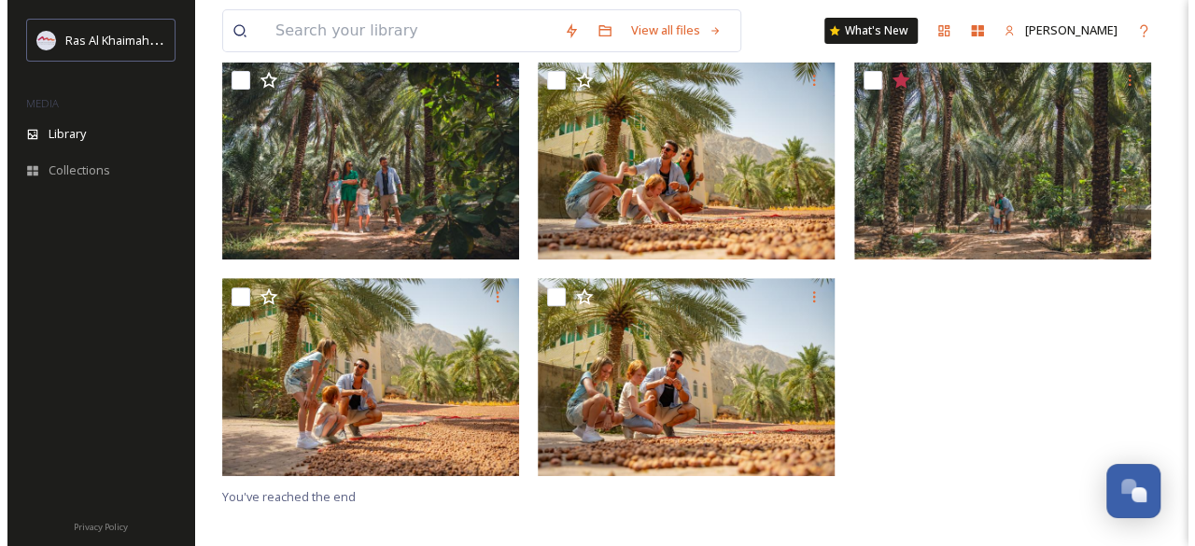
scroll to position [214, 0]
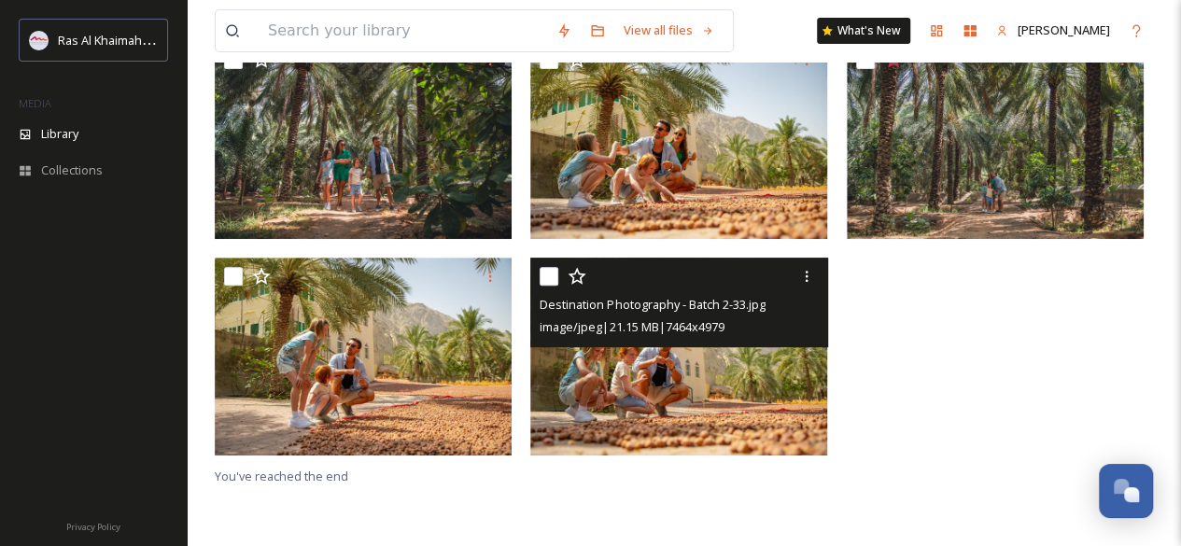
click at [811, 436] on img at bounding box center [678, 357] width 297 height 198
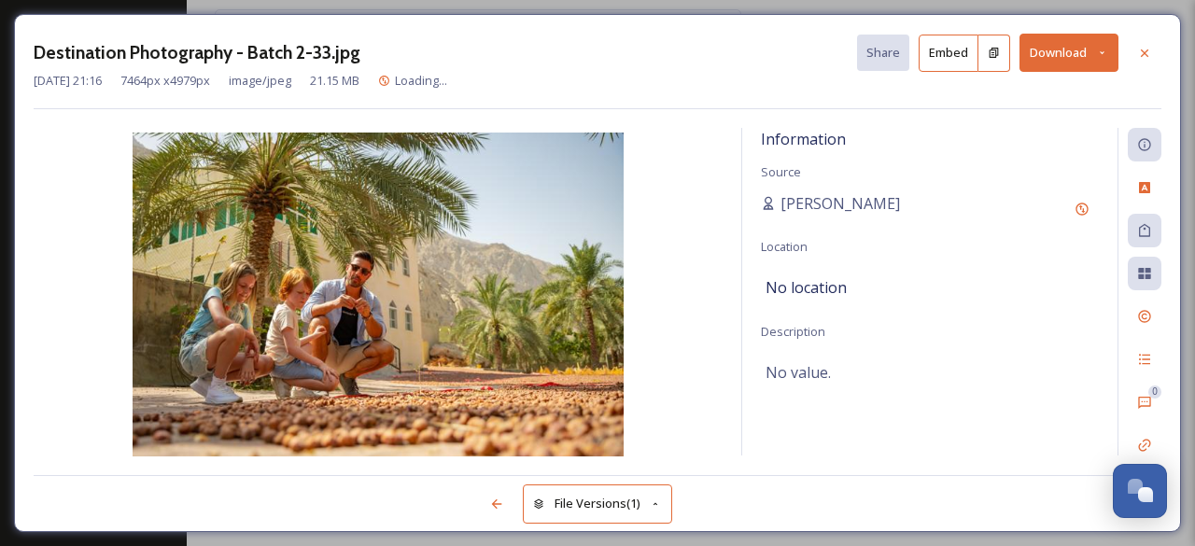
click at [1045, 51] on button "Download" at bounding box center [1068, 53] width 99 height 38
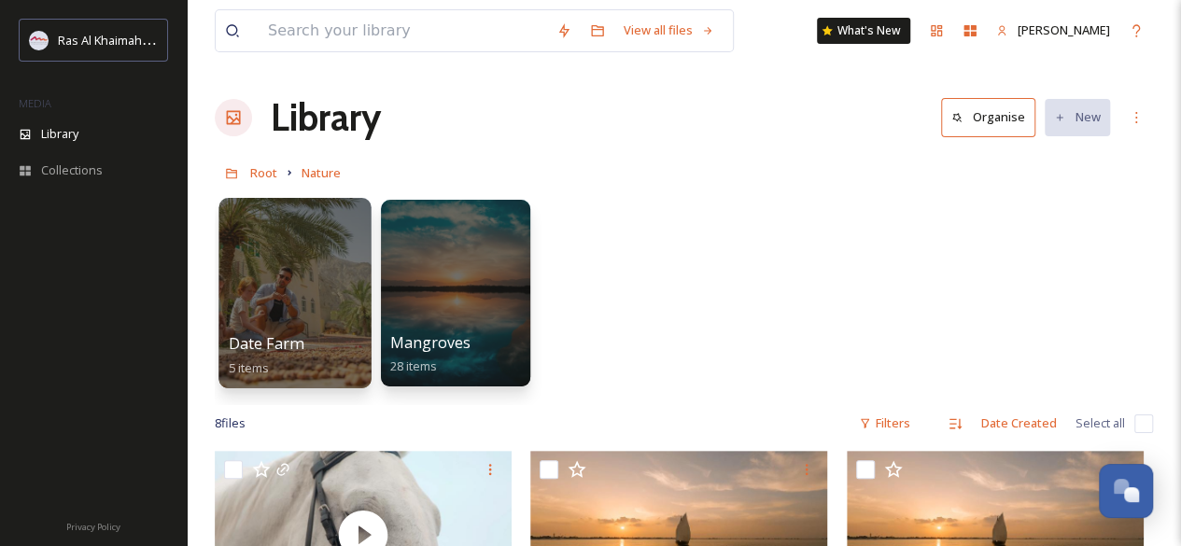
click at [295, 313] on div at bounding box center [294, 293] width 152 height 190
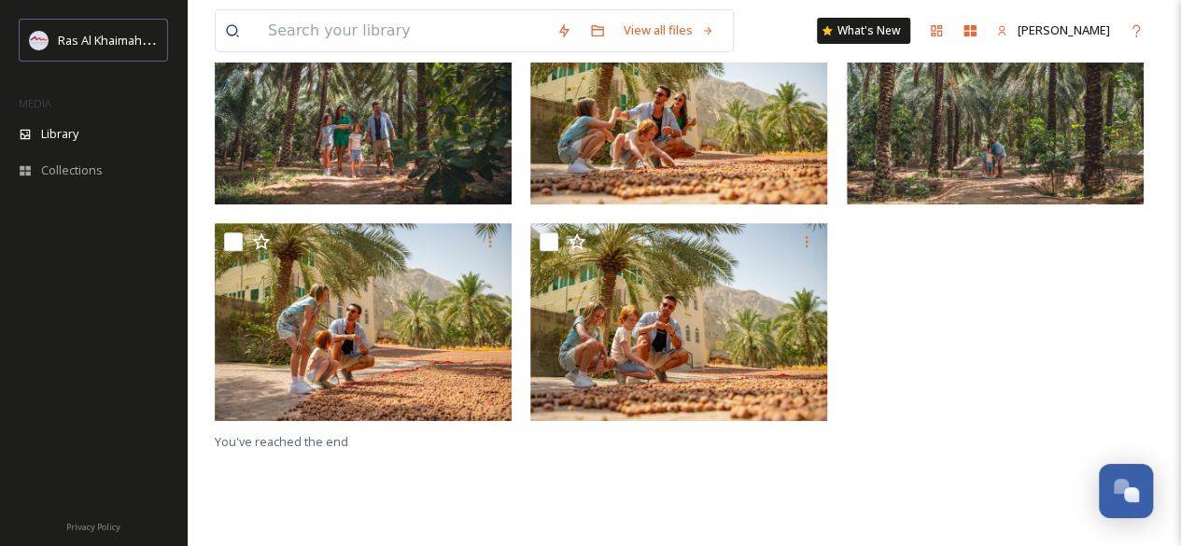
scroll to position [103, 0]
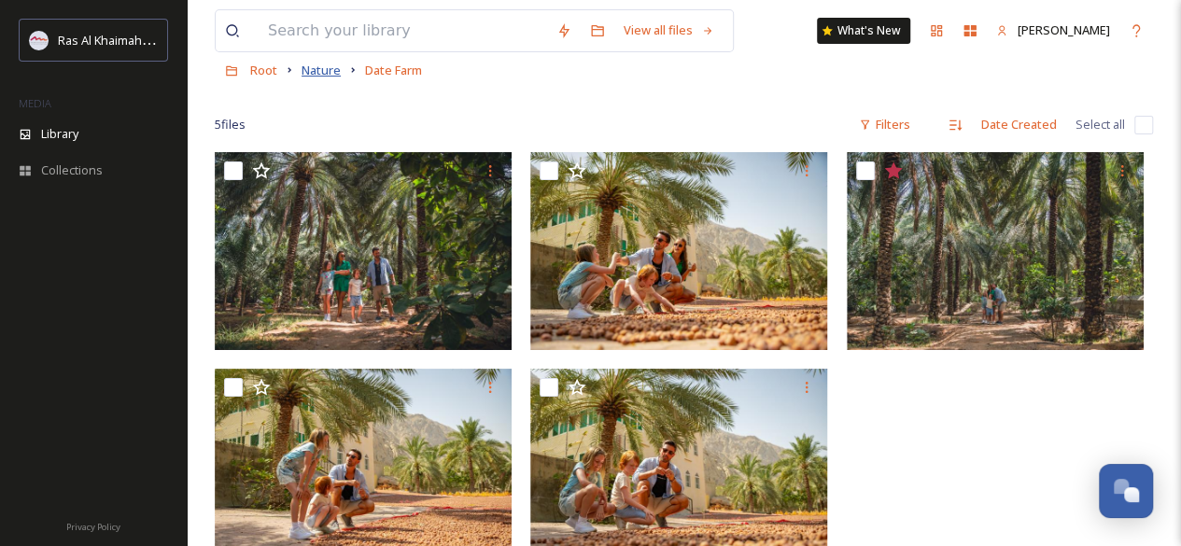
click at [323, 75] on span "Nature" at bounding box center [320, 70] width 39 height 17
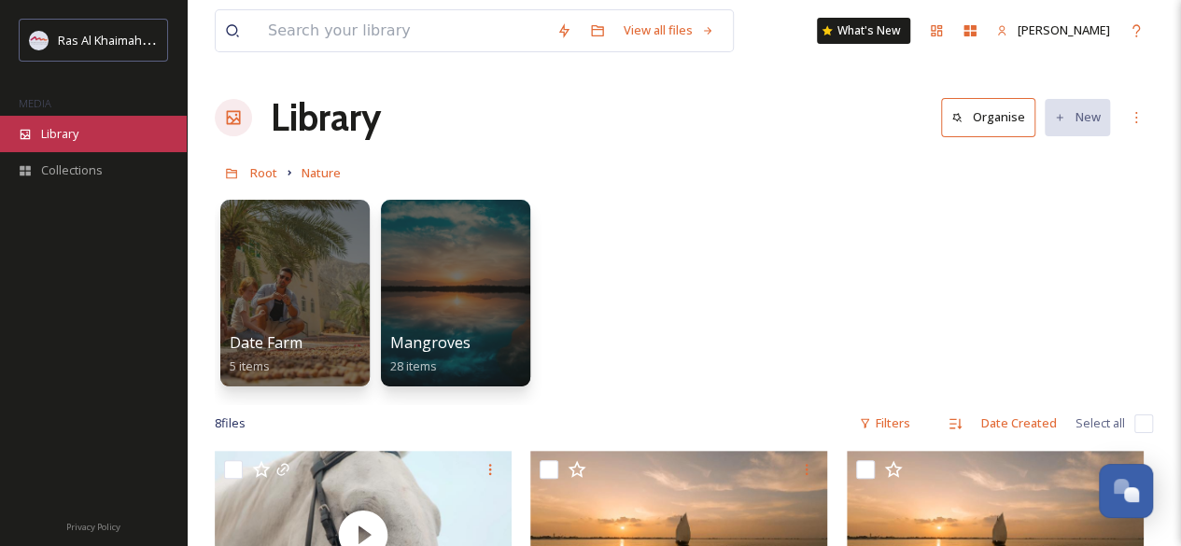
click at [102, 134] on div "Library" at bounding box center [93, 134] width 187 height 36
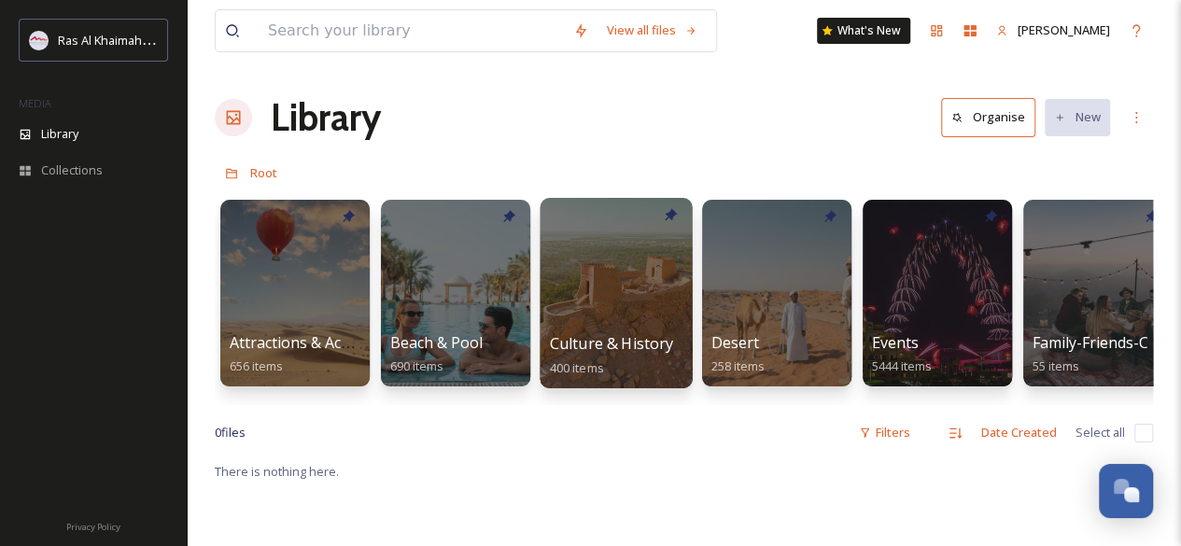
click at [620, 309] on div at bounding box center [615, 293] width 152 height 190
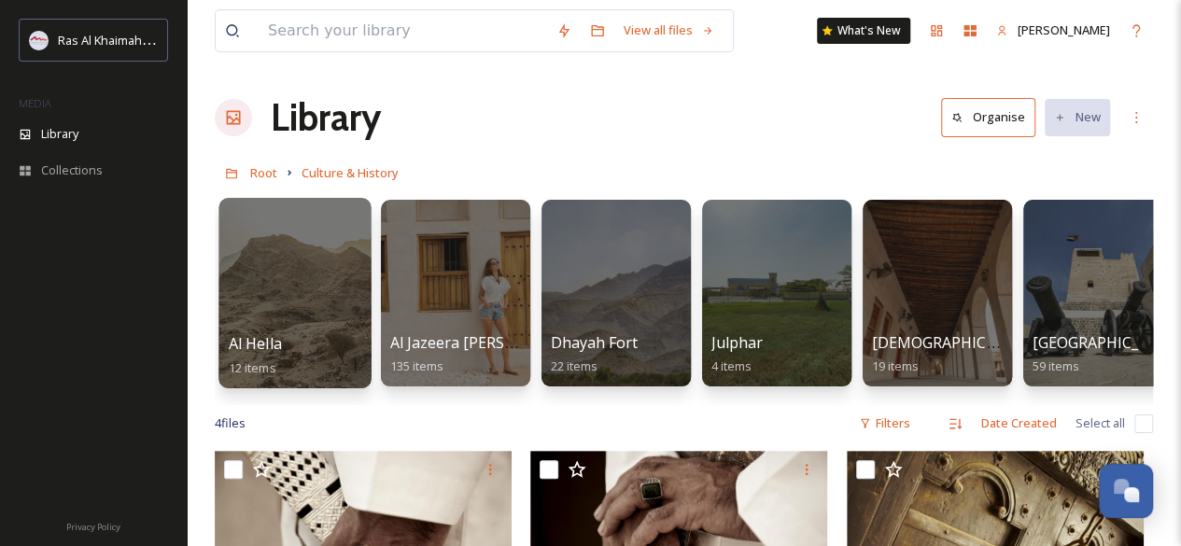
click at [287, 326] on div at bounding box center [294, 293] width 152 height 190
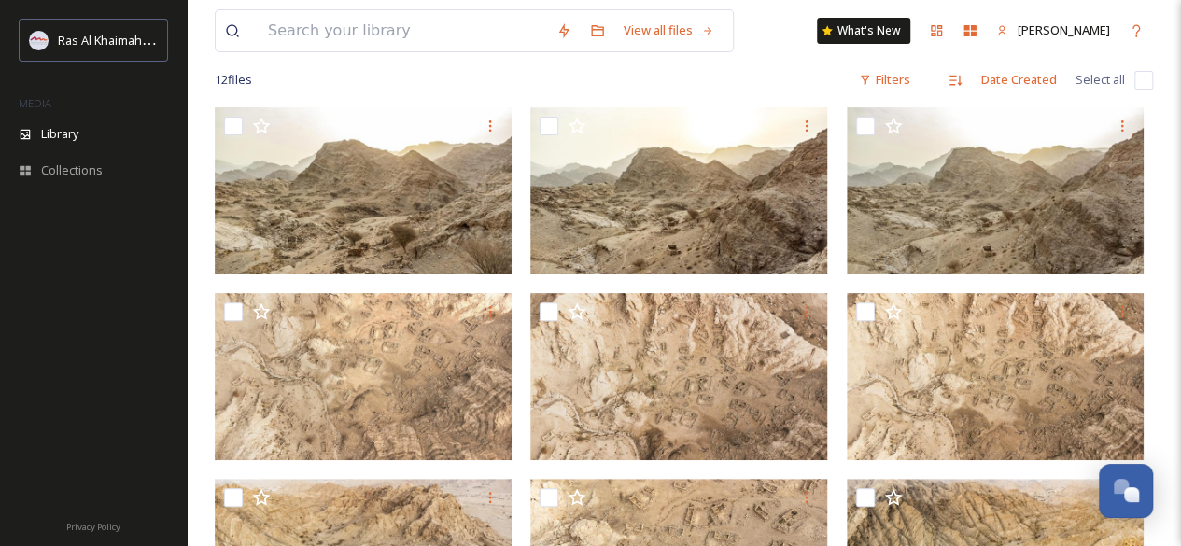
scroll to position [463, 0]
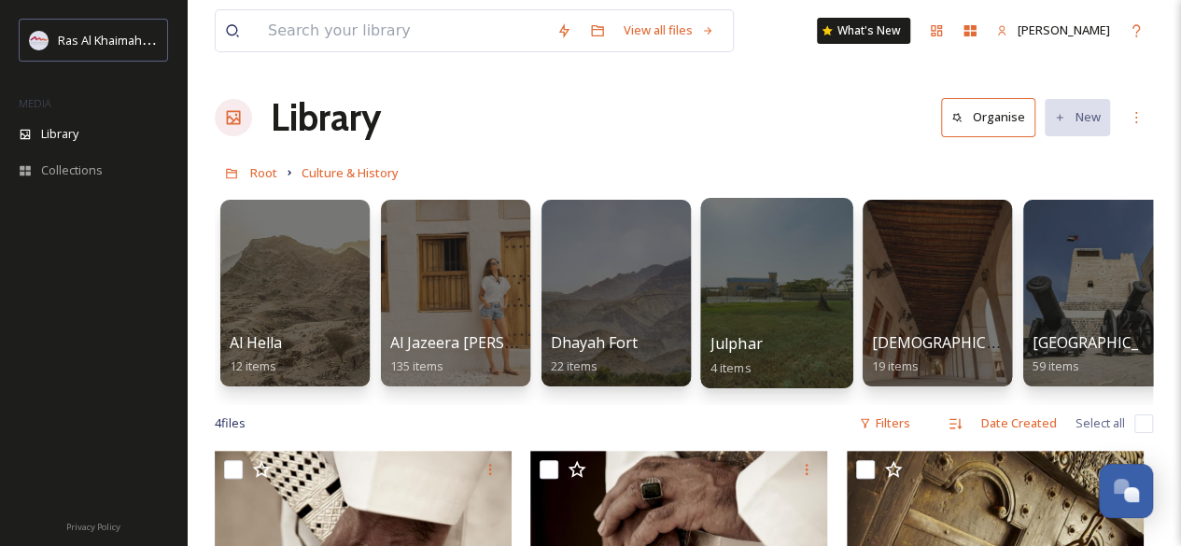
click at [721, 277] on div at bounding box center [776, 293] width 152 height 190
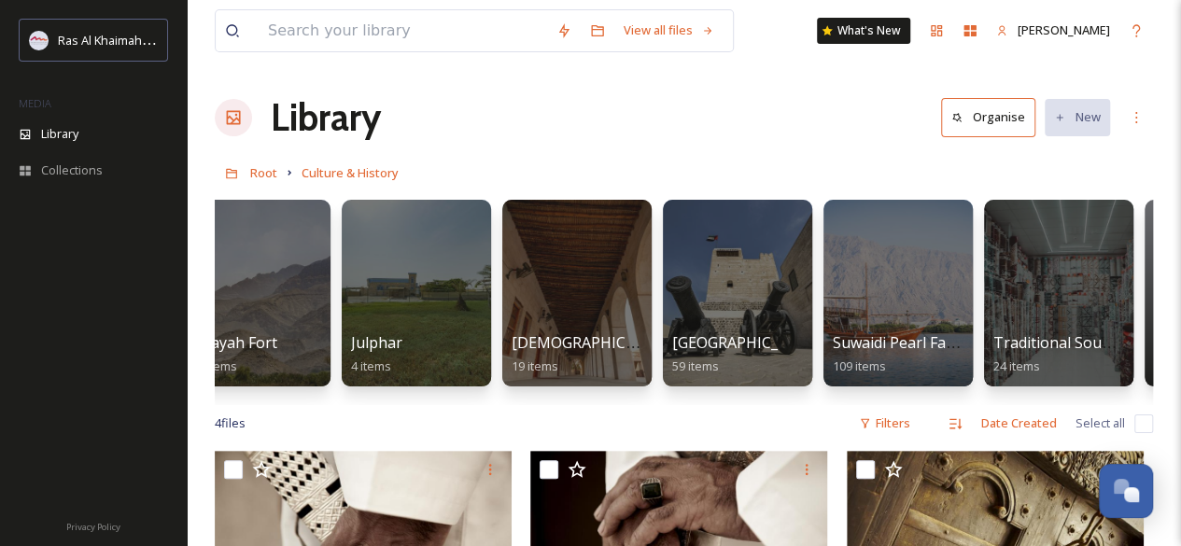
scroll to position [0, 507]
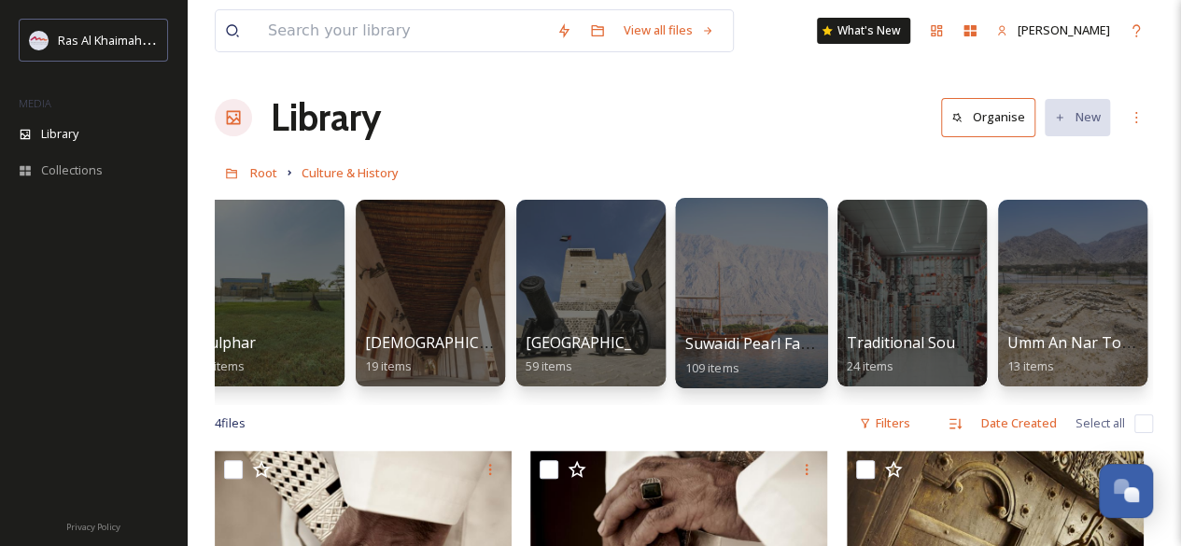
click at [734, 324] on div at bounding box center [751, 293] width 152 height 190
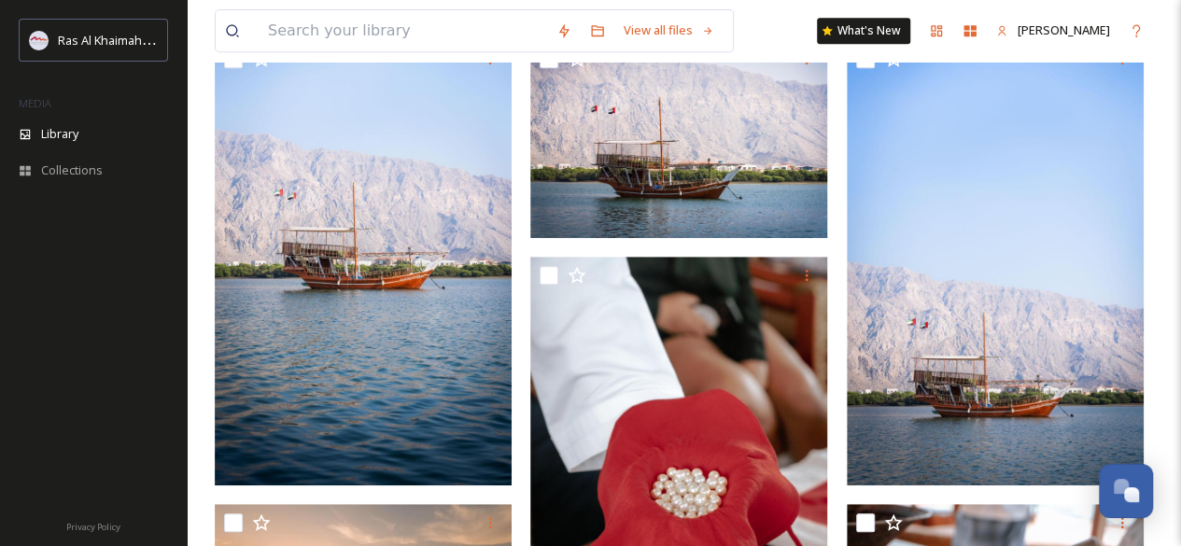
scroll to position [482, 0]
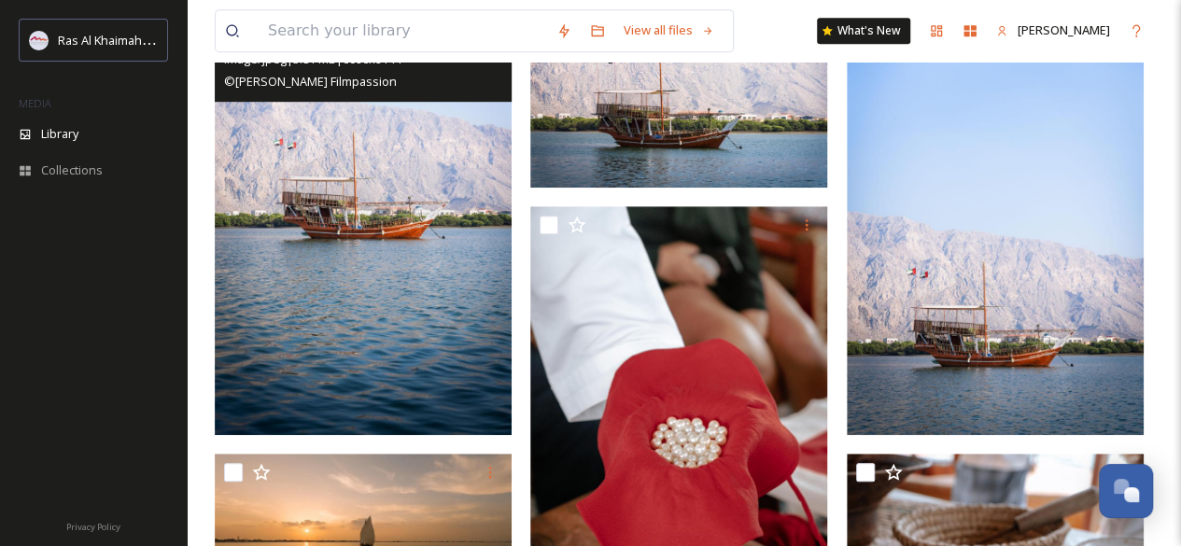
click at [448, 365] on img at bounding box center [363, 212] width 297 height 445
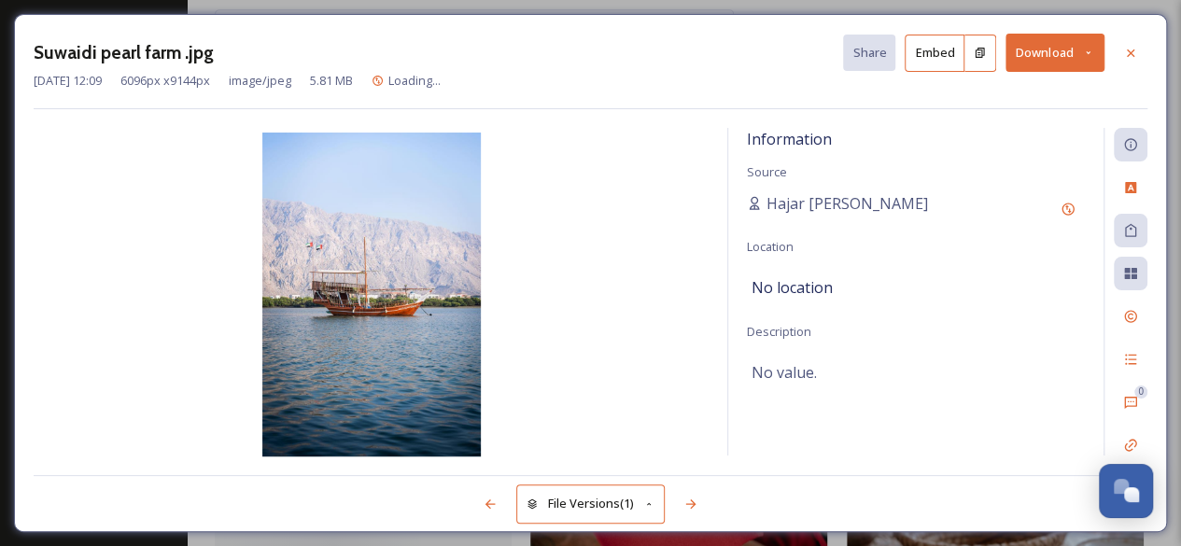
scroll to position [18, 0]
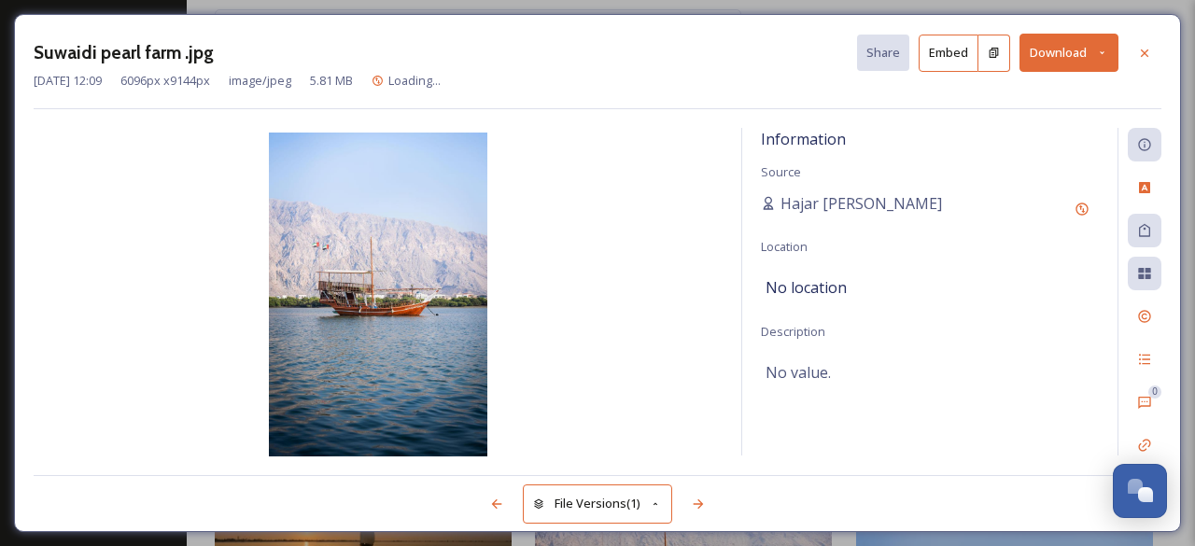
click at [1055, 57] on button "Download" at bounding box center [1068, 53] width 99 height 38
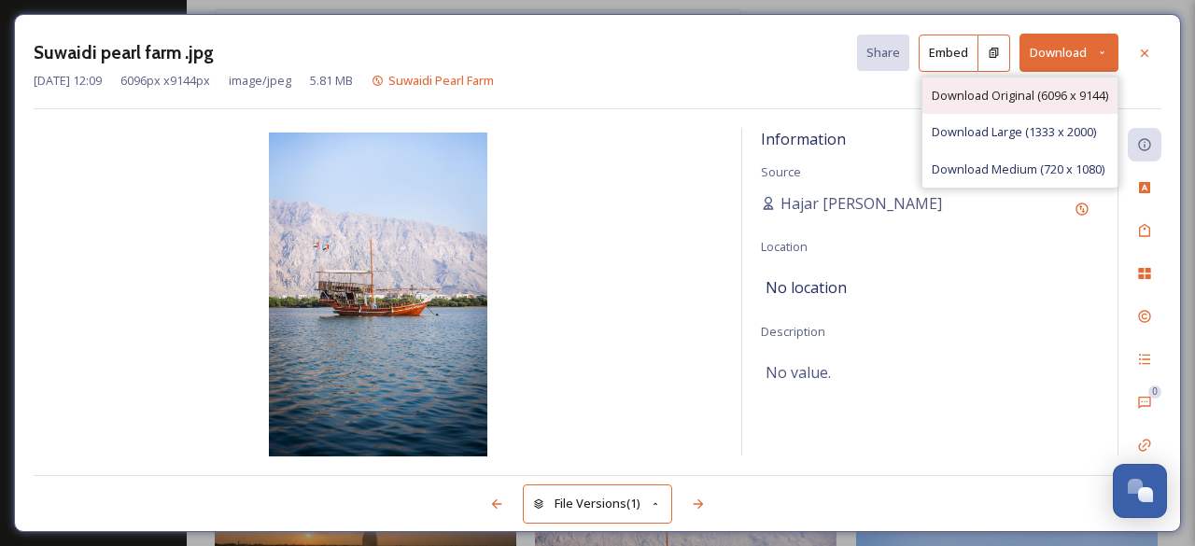
click at [952, 93] on span "Download Original (6096 x 9144)" at bounding box center [1019, 96] width 176 height 18
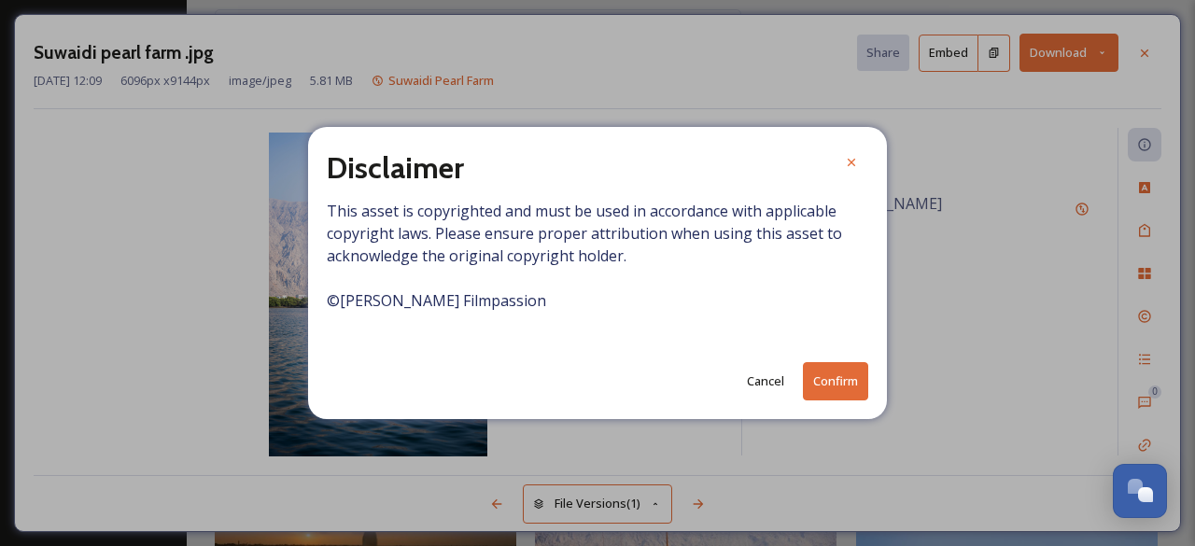
click at [838, 368] on button "Confirm" at bounding box center [835, 381] width 65 height 38
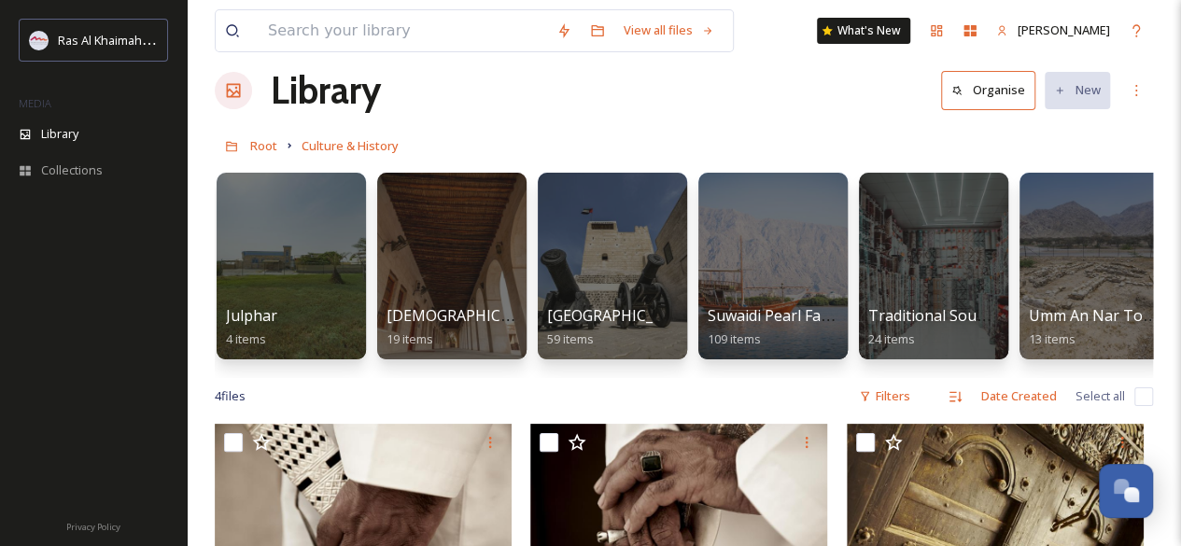
scroll to position [0, 507]
